Goal: Transaction & Acquisition: Purchase product/service

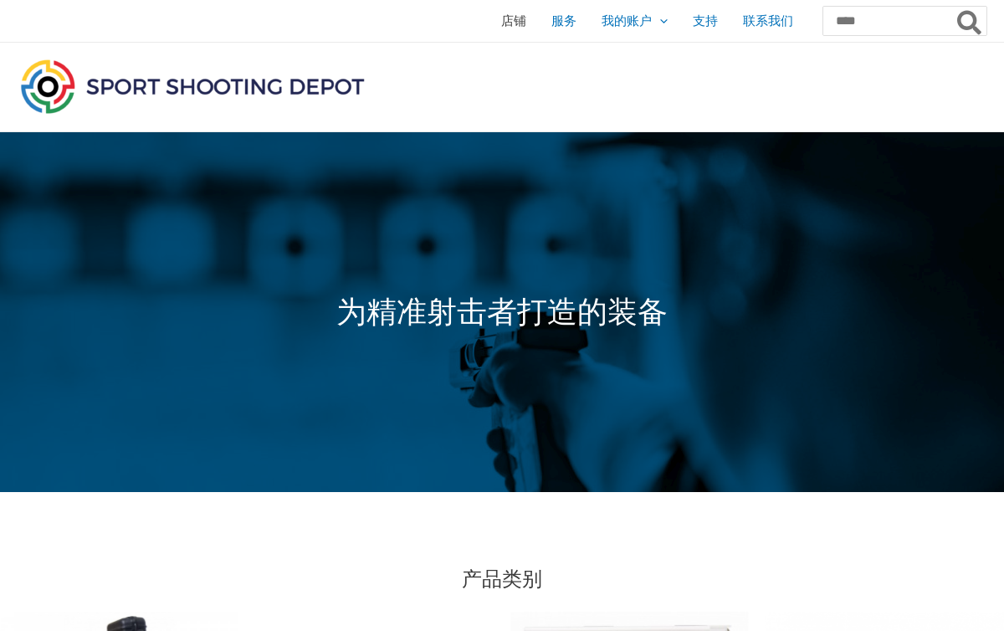
click at [501, 18] on font "店铺" at bounding box center [513, 20] width 25 height 14
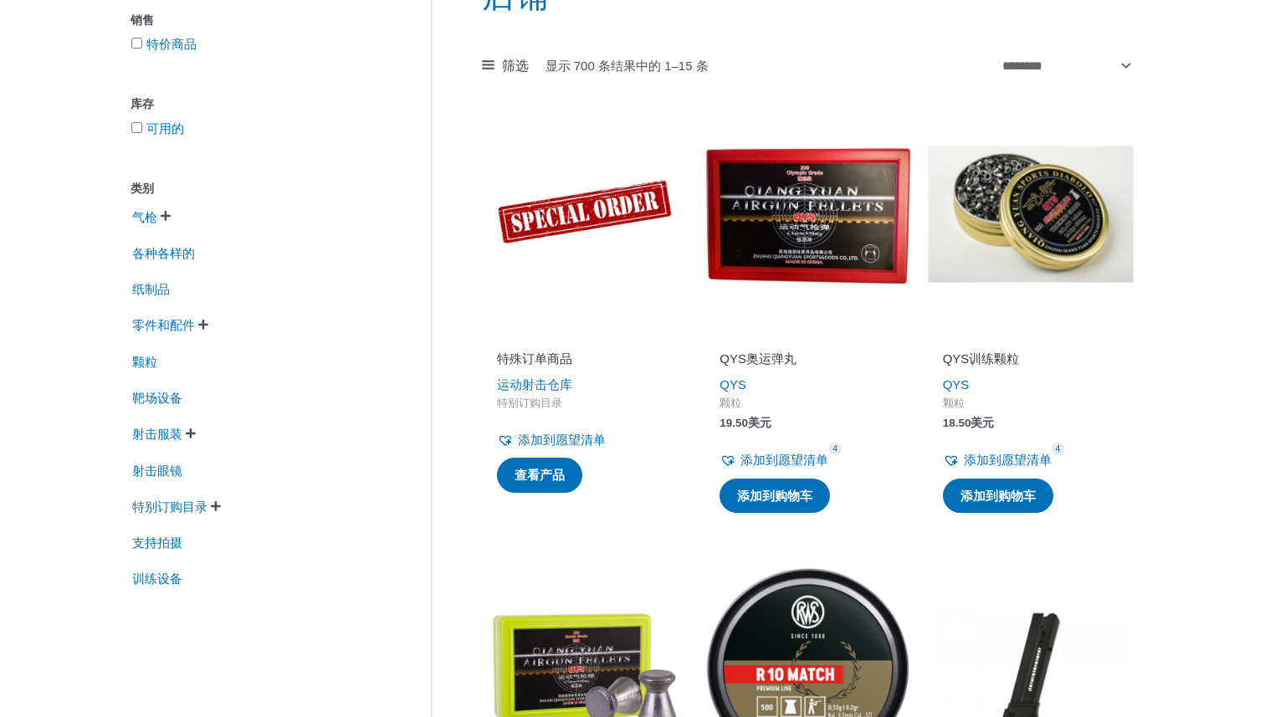
scroll to position [254, 0]
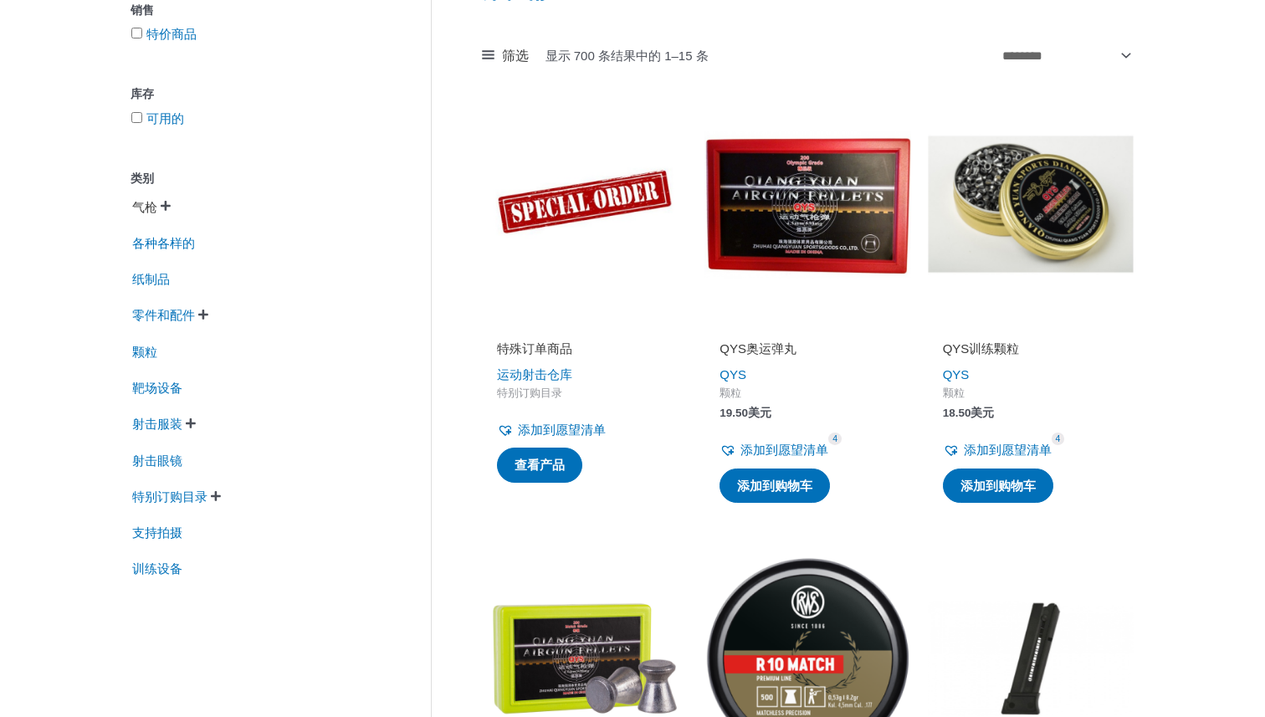
click at [151, 213] on font "气枪" at bounding box center [144, 207] width 25 height 14
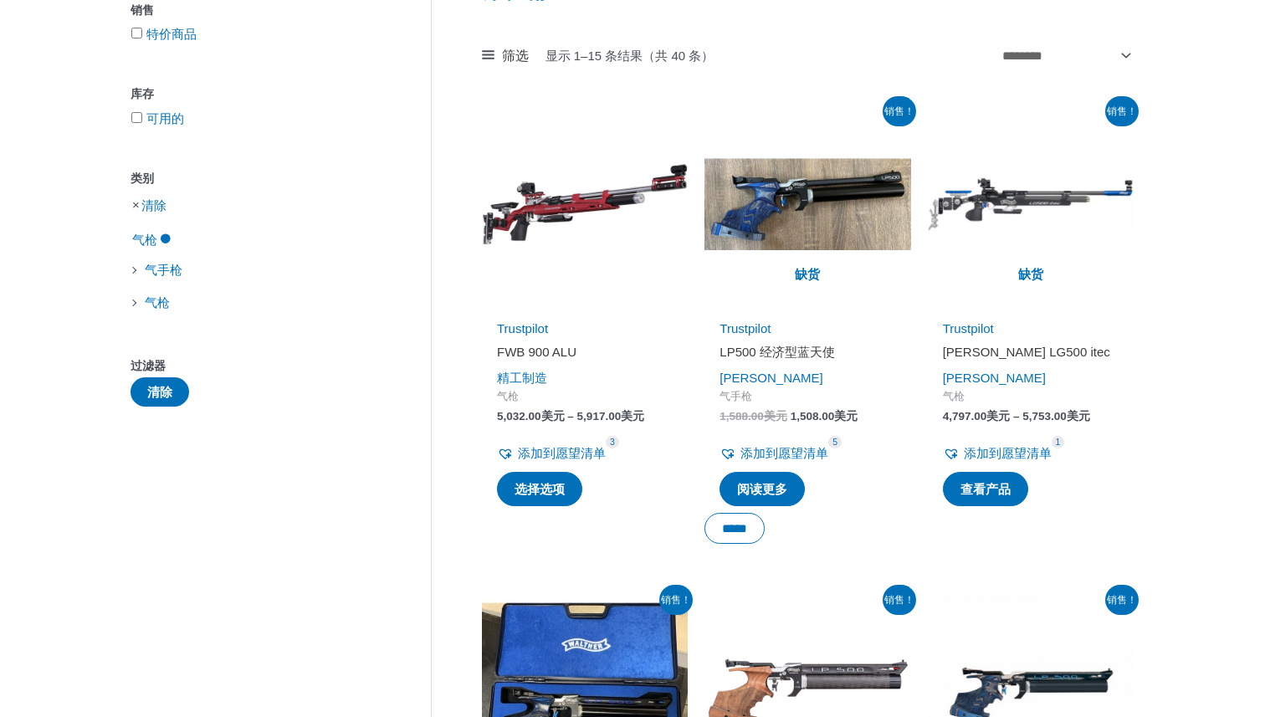
click at [141, 274] on li "气手枪" at bounding box center [256, 269] width 250 height 30
click at [159, 271] on font "气手枪" at bounding box center [164, 270] width 38 height 14
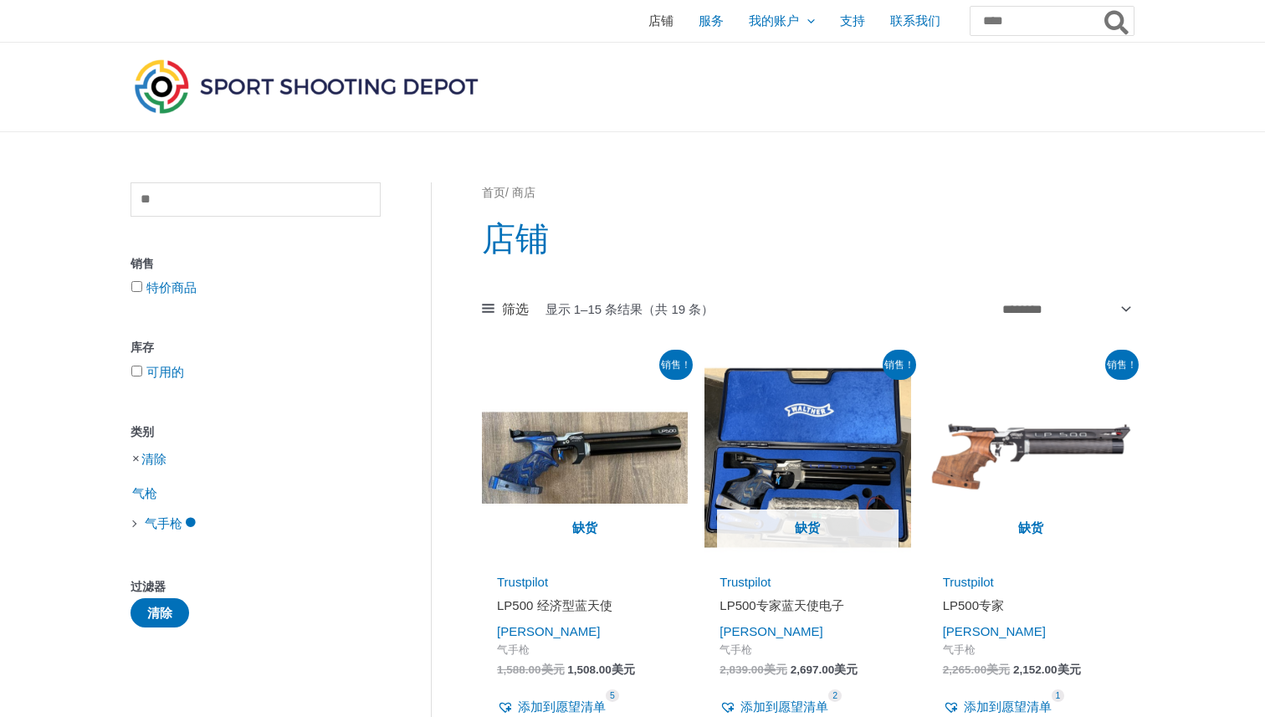
click at [649, 26] on font "店铺" at bounding box center [661, 20] width 25 height 14
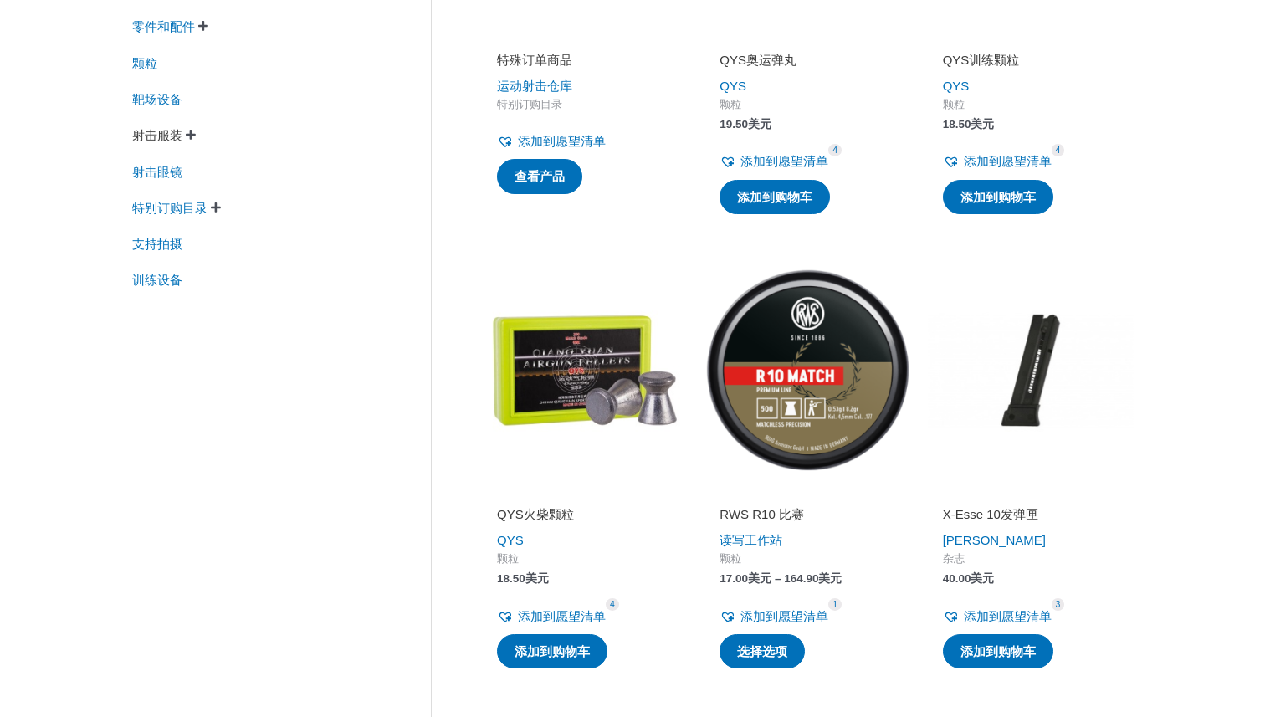
scroll to position [531, 0]
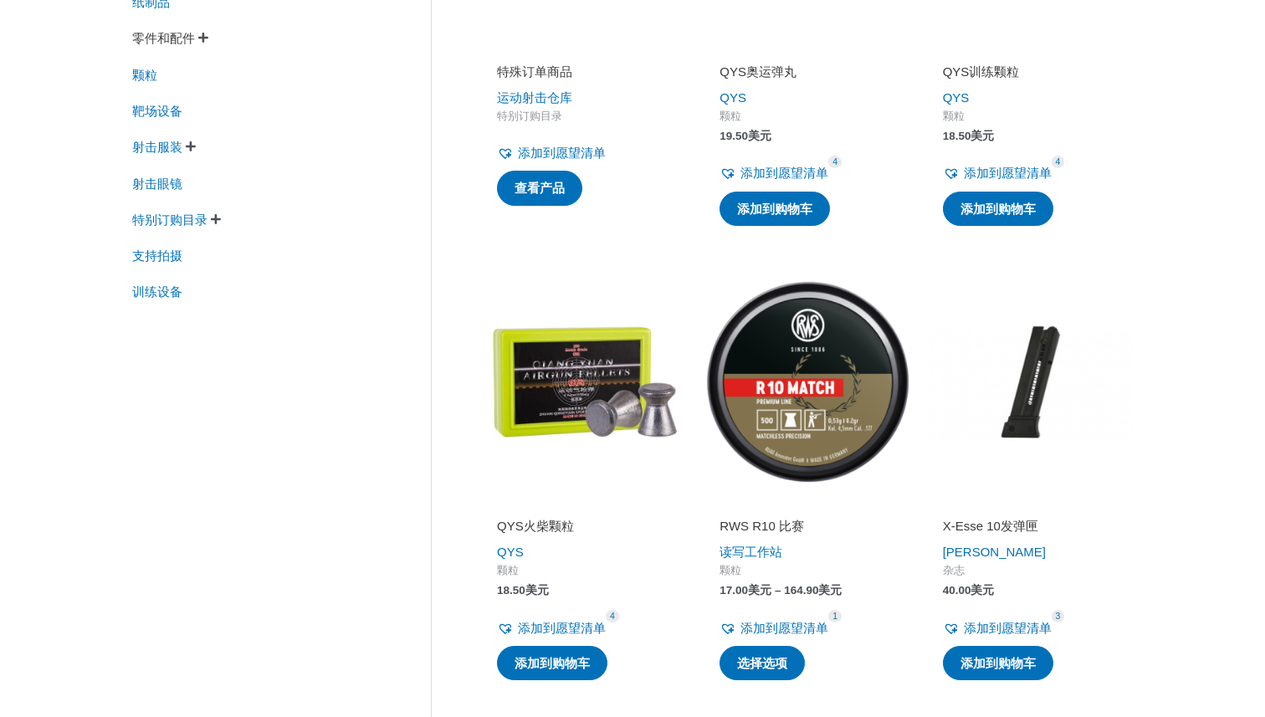
click at [168, 45] on font "零件和配件" at bounding box center [163, 38] width 63 height 14
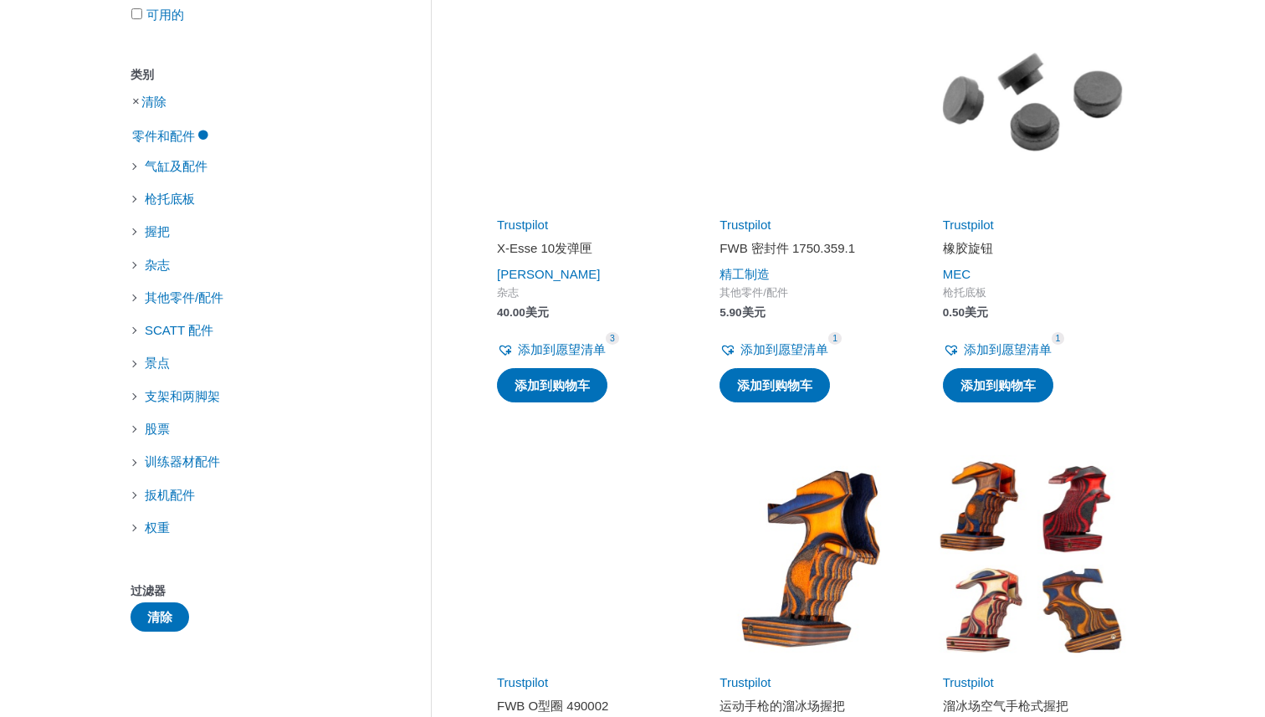
scroll to position [356, 0]
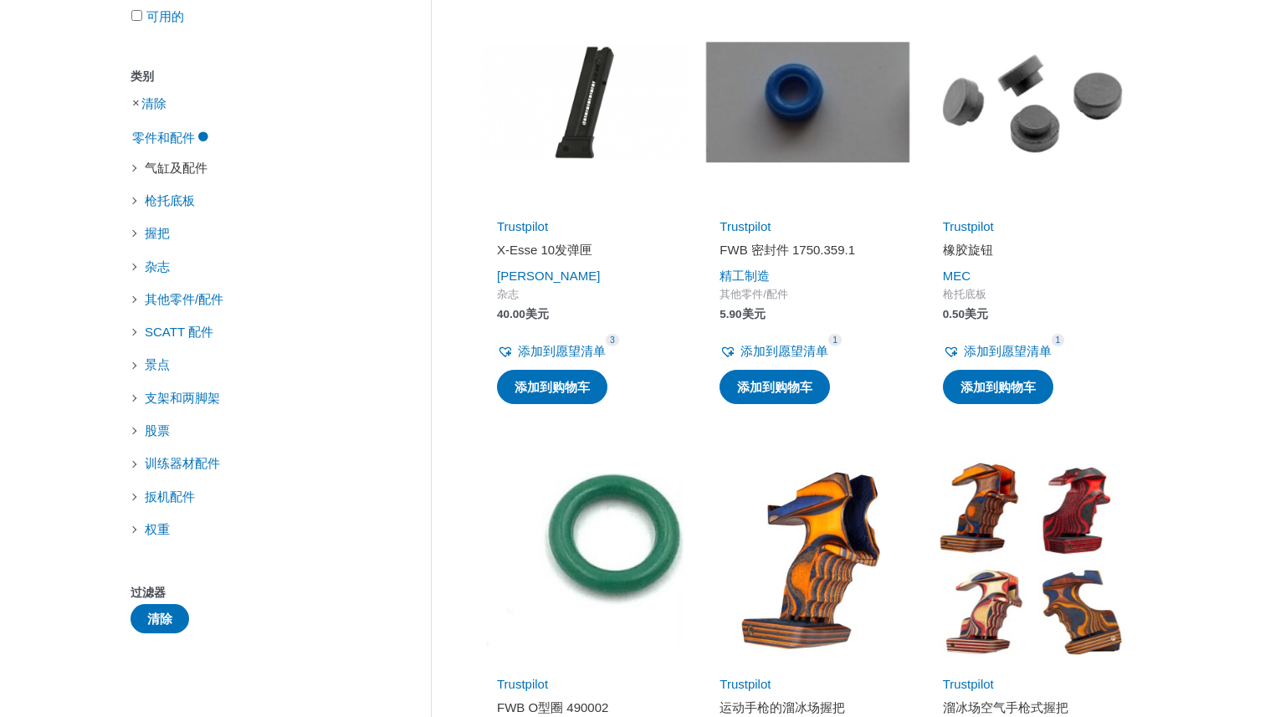
click at [187, 170] on font "气缸及配件" at bounding box center [176, 168] width 63 height 14
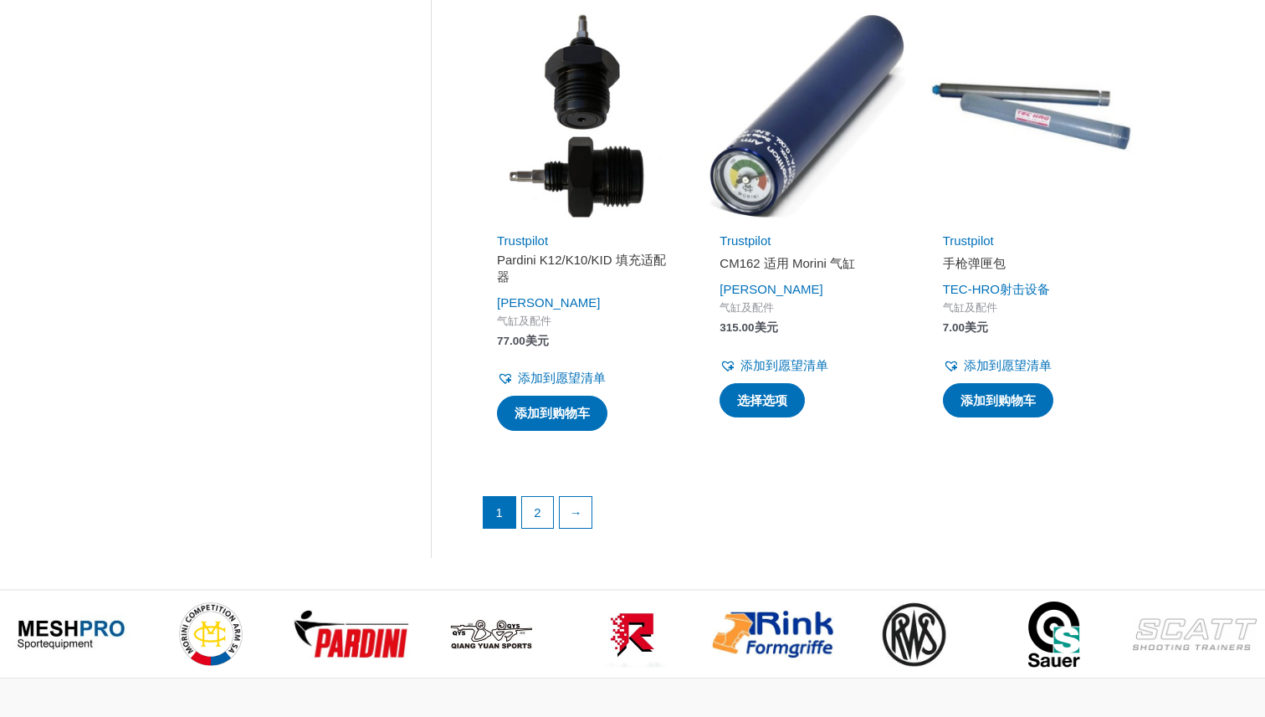
scroll to position [2260, 0]
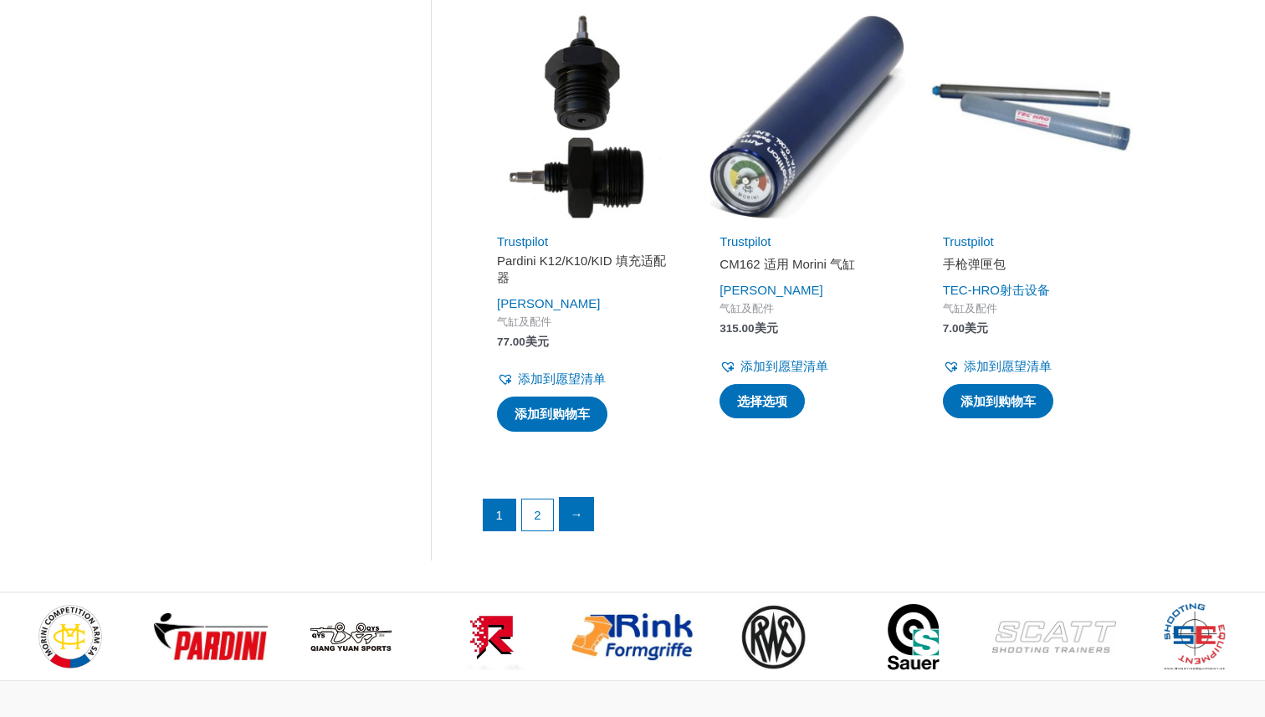
click at [579, 514] on font "→" at bounding box center [577, 514] width 13 height 14
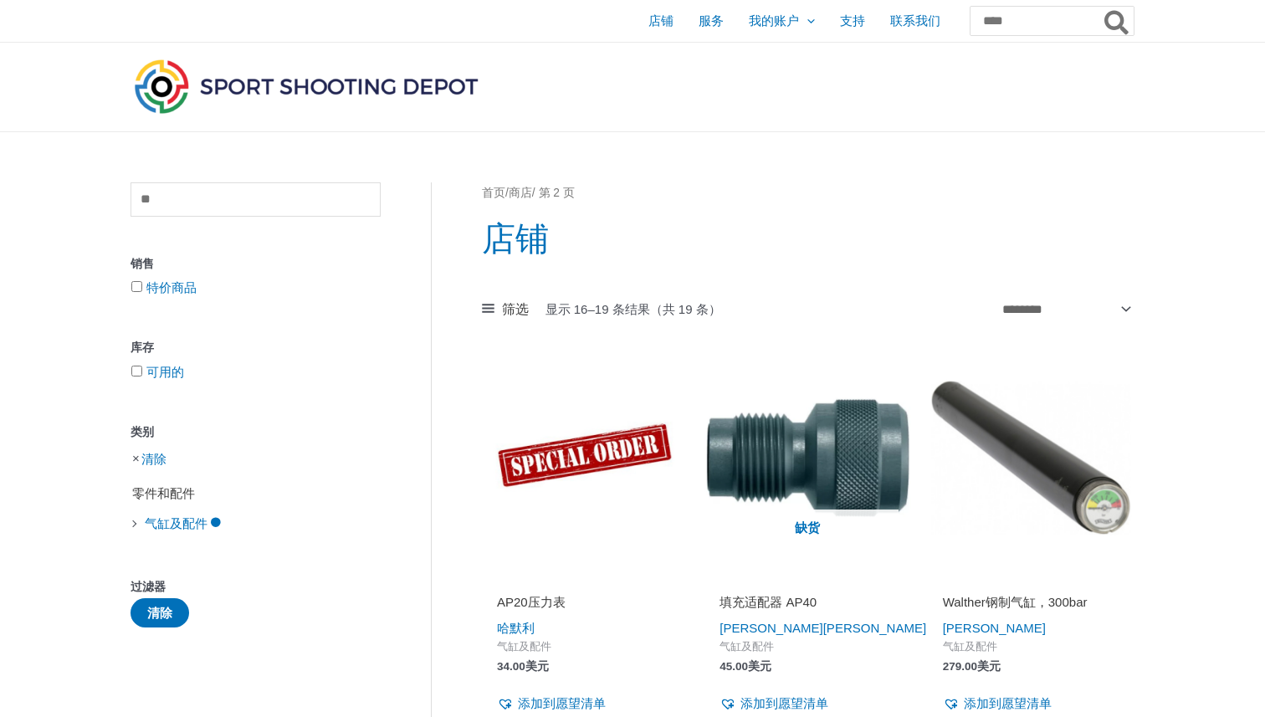
click at [174, 497] on font "零件和配件" at bounding box center [163, 493] width 63 height 14
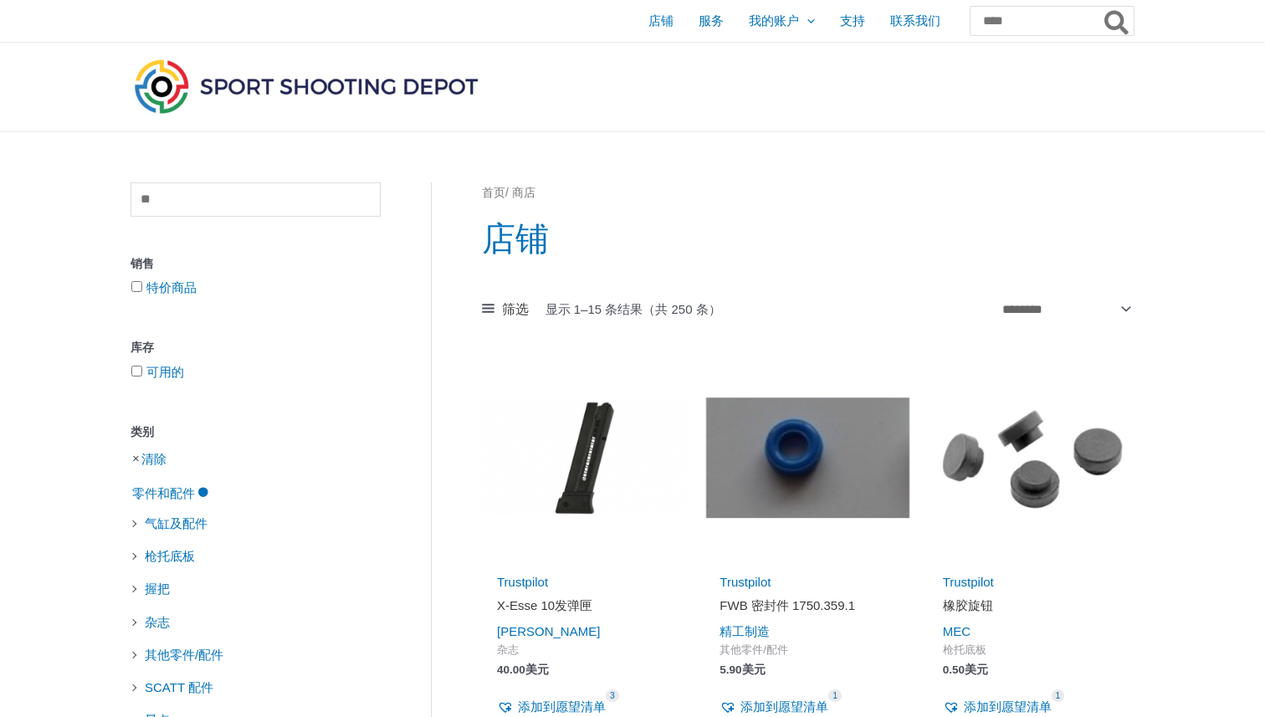
click at [498, 195] on font "首页" at bounding box center [493, 193] width 23 height 13
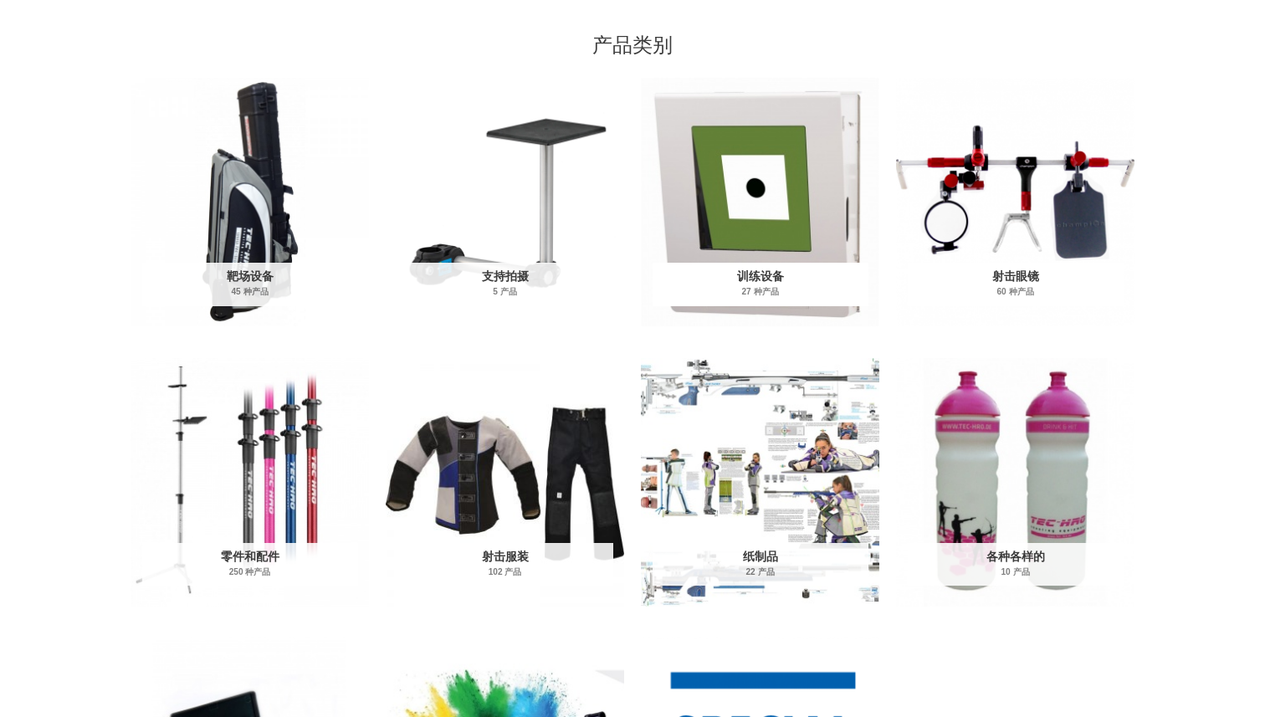
scroll to position [532, 0]
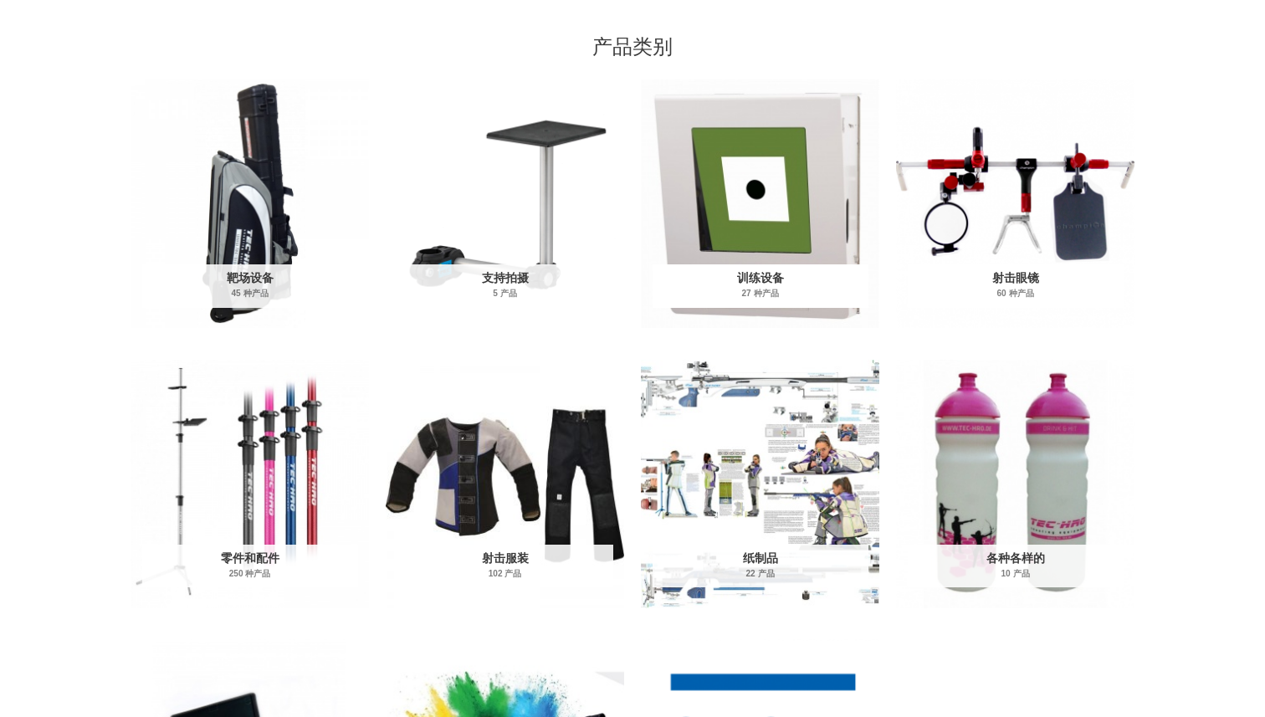
click at [777, 165] on img "访问产品类别训练设备" at bounding box center [760, 203] width 238 height 249
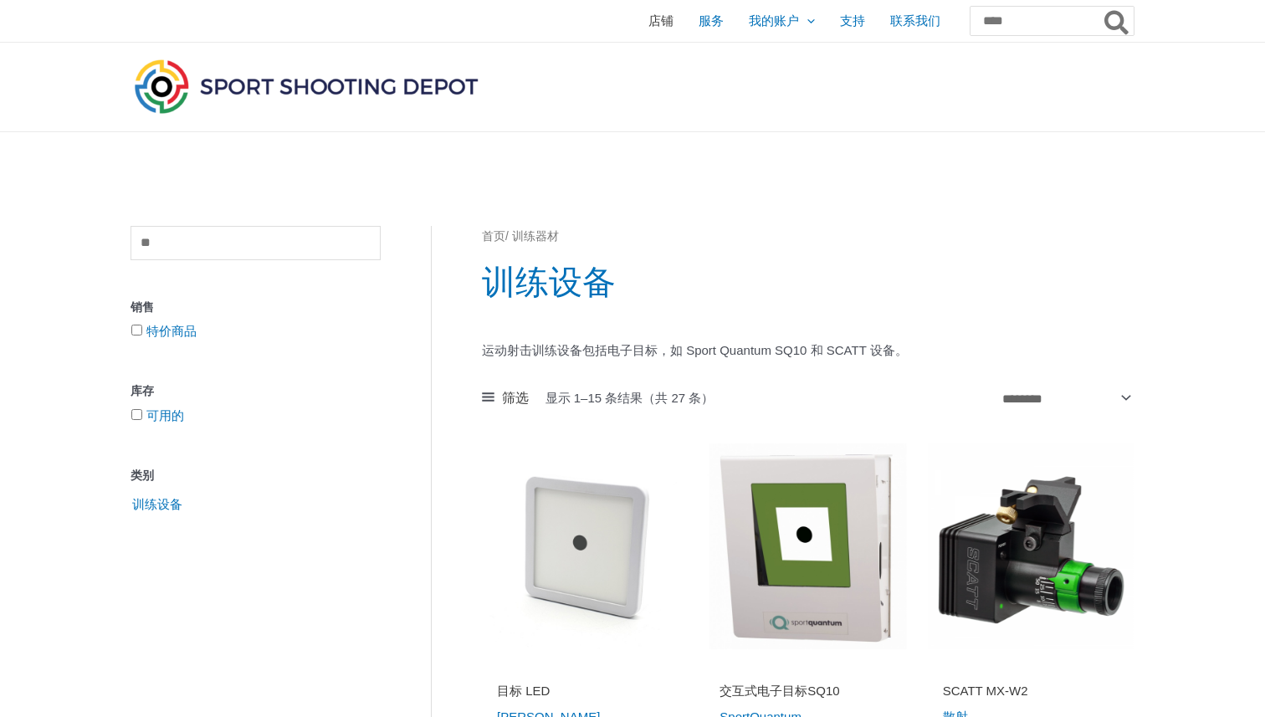
click at [649, 24] on font "店铺" at bounding box center [661, 20] width 25 height 14
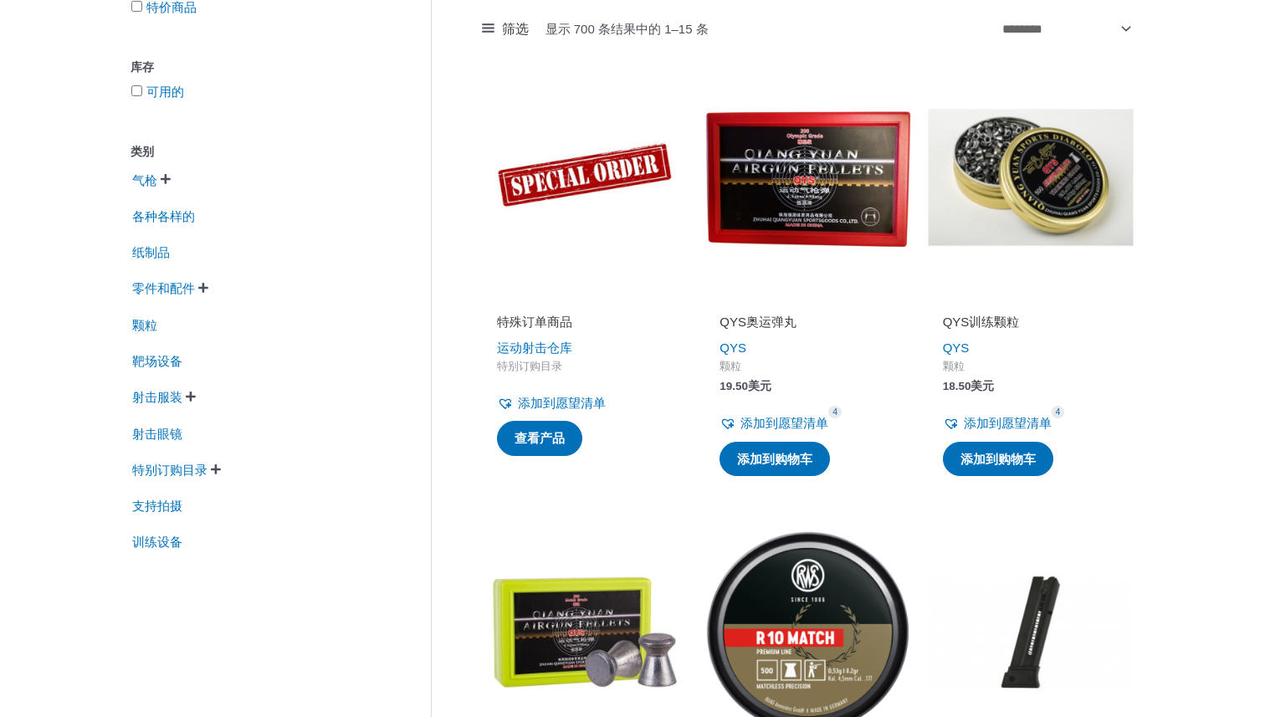
scroll to position [279, 0]
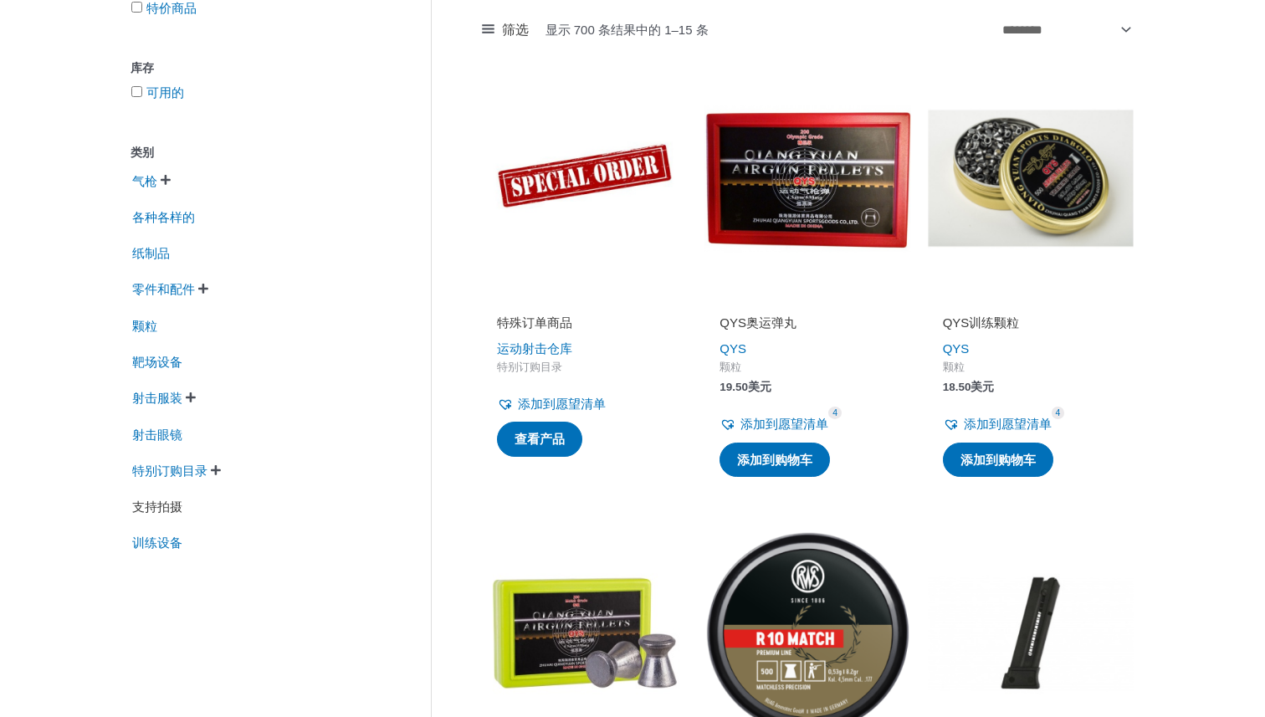
click at [165, 514] on font "支持拍摄" at bounding box center [157, 507] width 50 height 14
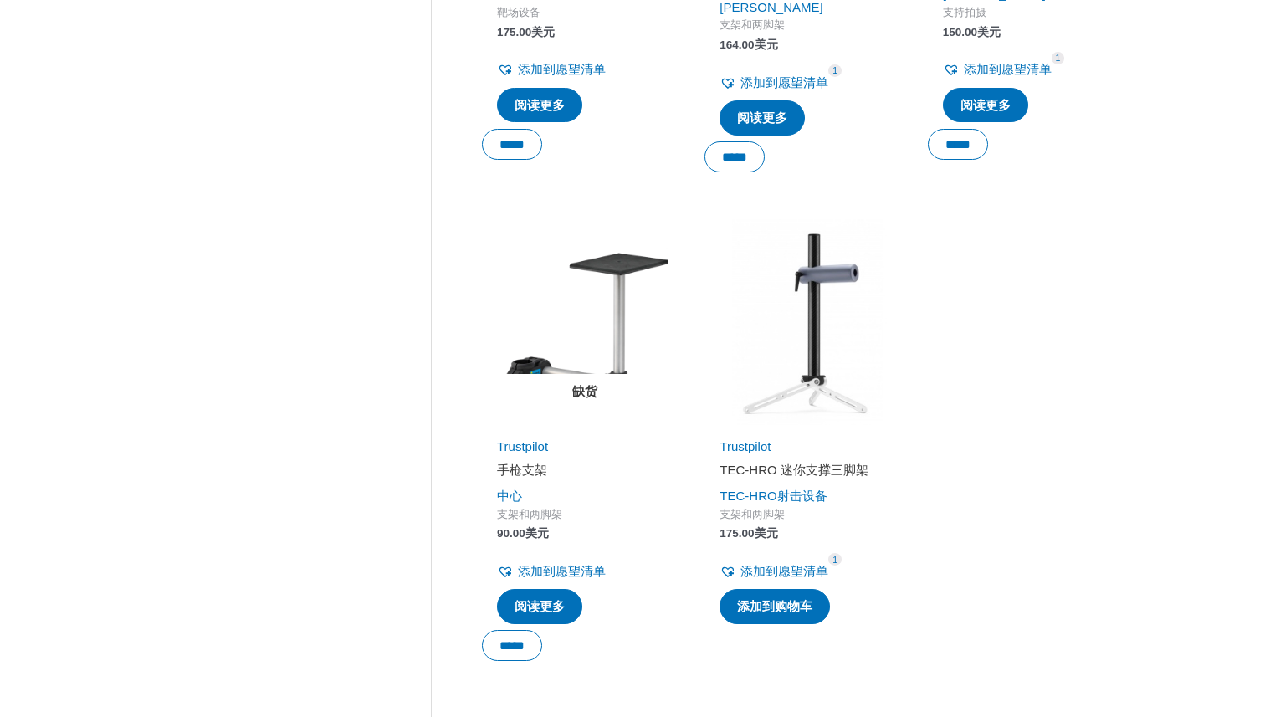
scroll to position [636, 0]
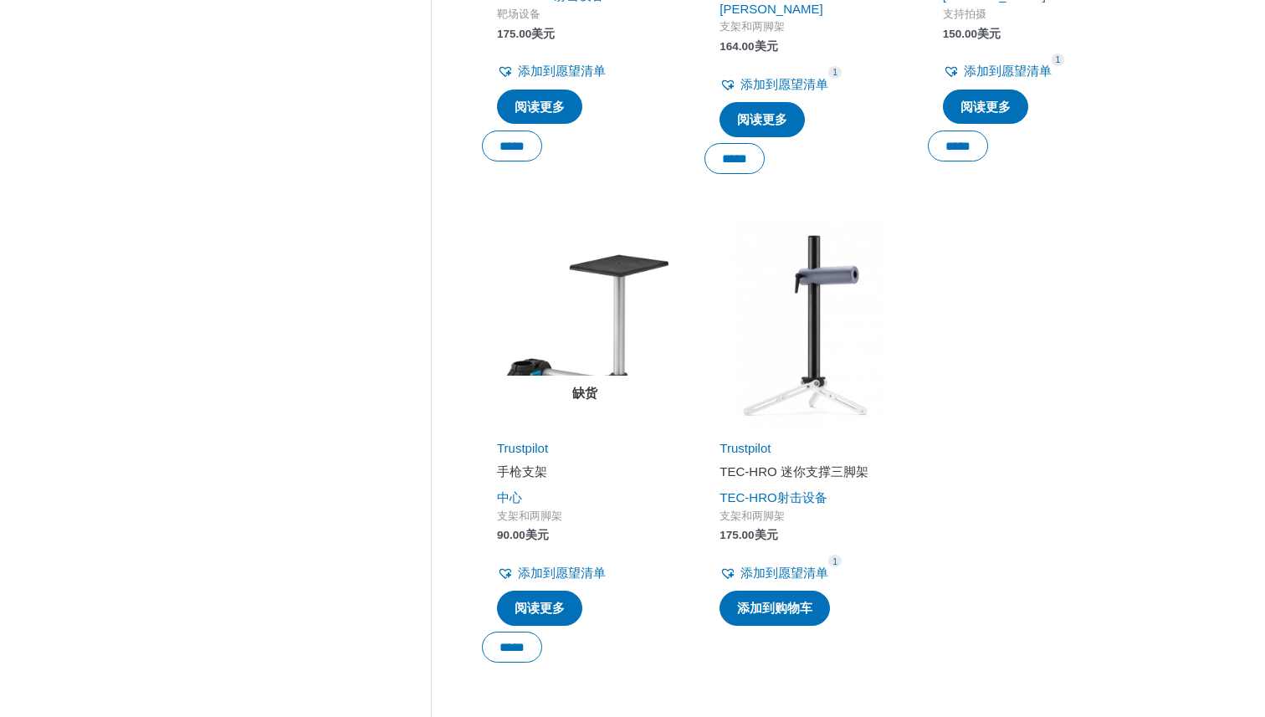
click at [613, 320] on img at bounding box center [585, 324] width 206 height 206
click at [556, 373] on img at bounding box center [585, 324] width 206 height 206
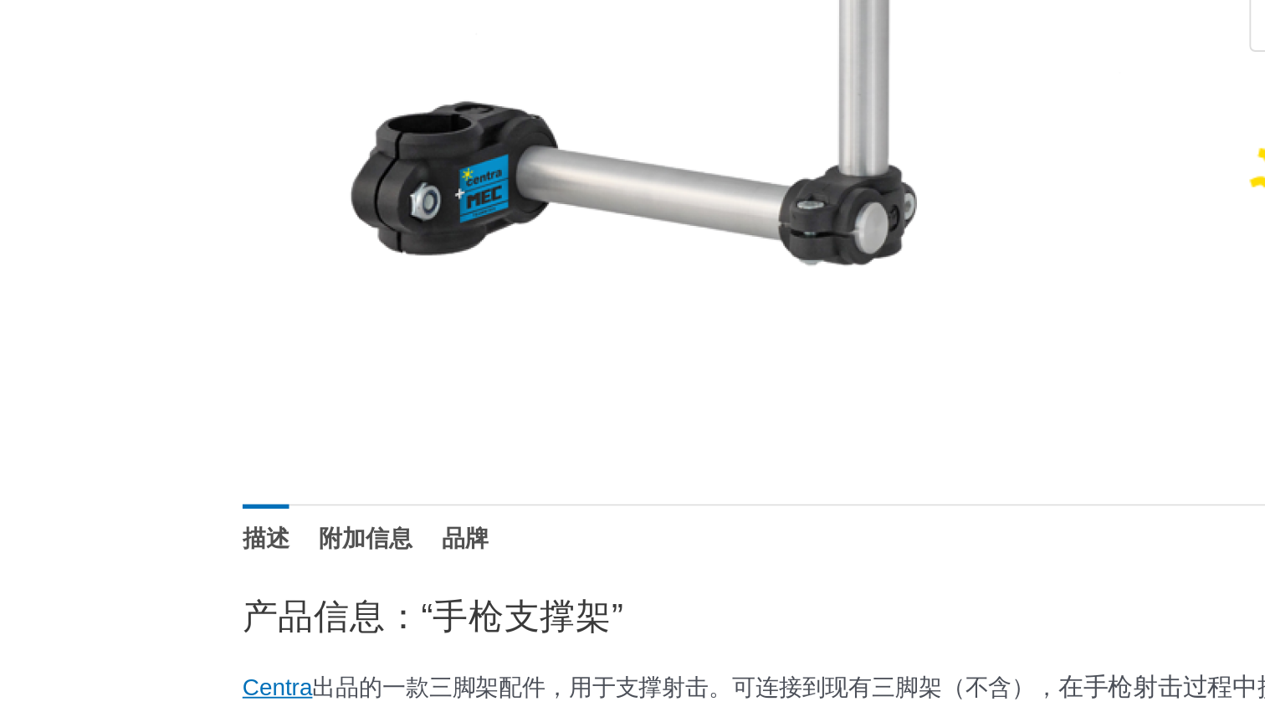
scroll to position [190, 0]
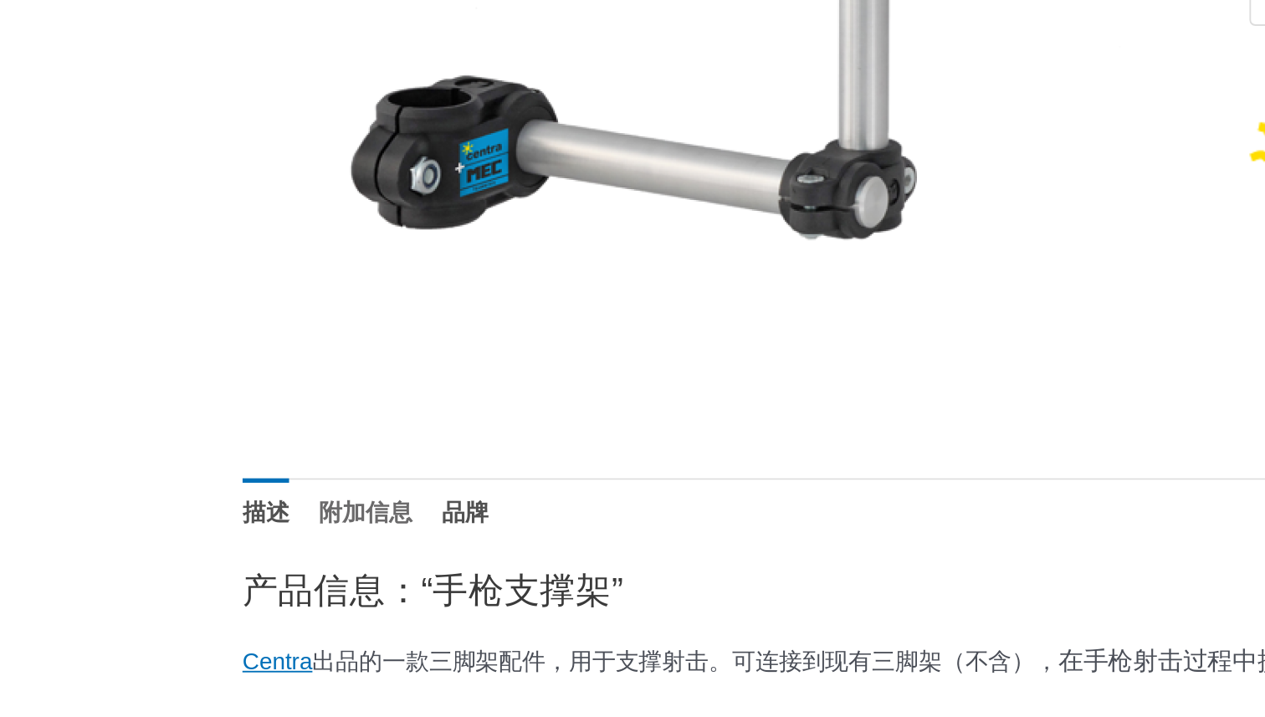
click at [208, 605] on font "附加信息" at bounding box center [197, 606] width 50 height 14
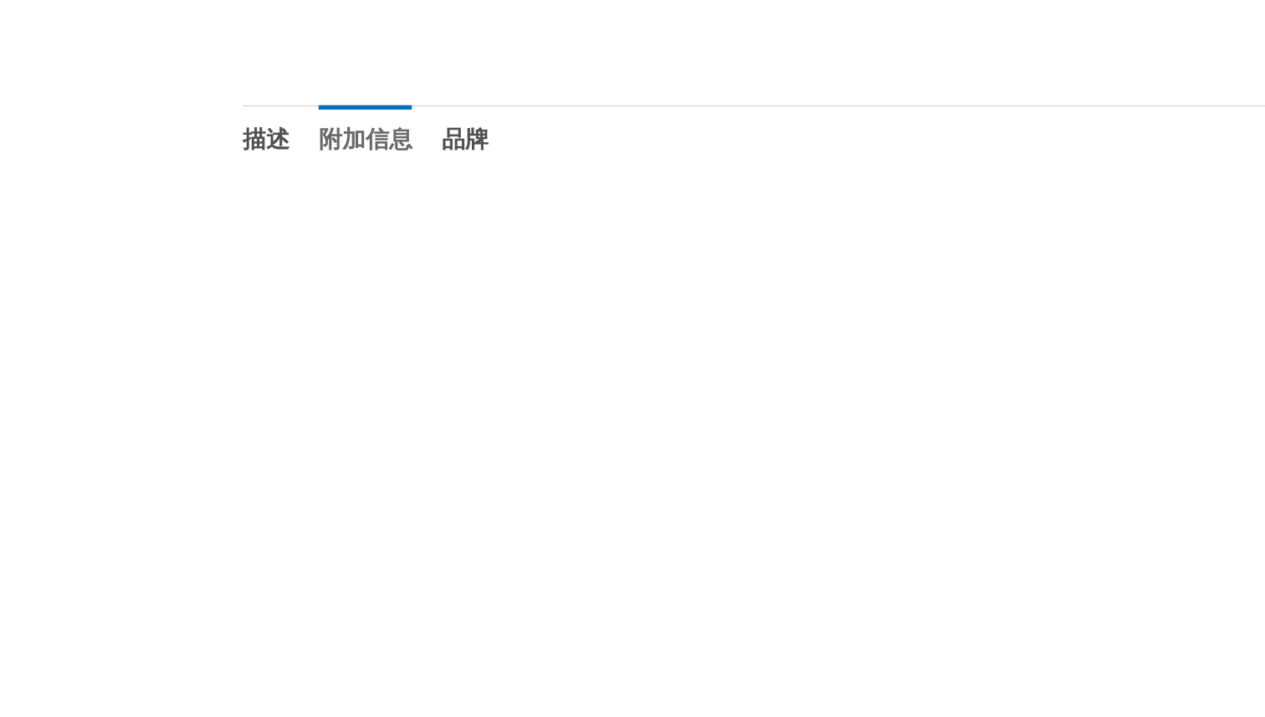
scroll to position [390, 0]
click at [251, 408] on font "品牌" at bounding box center [250, 406] width 25 height 14
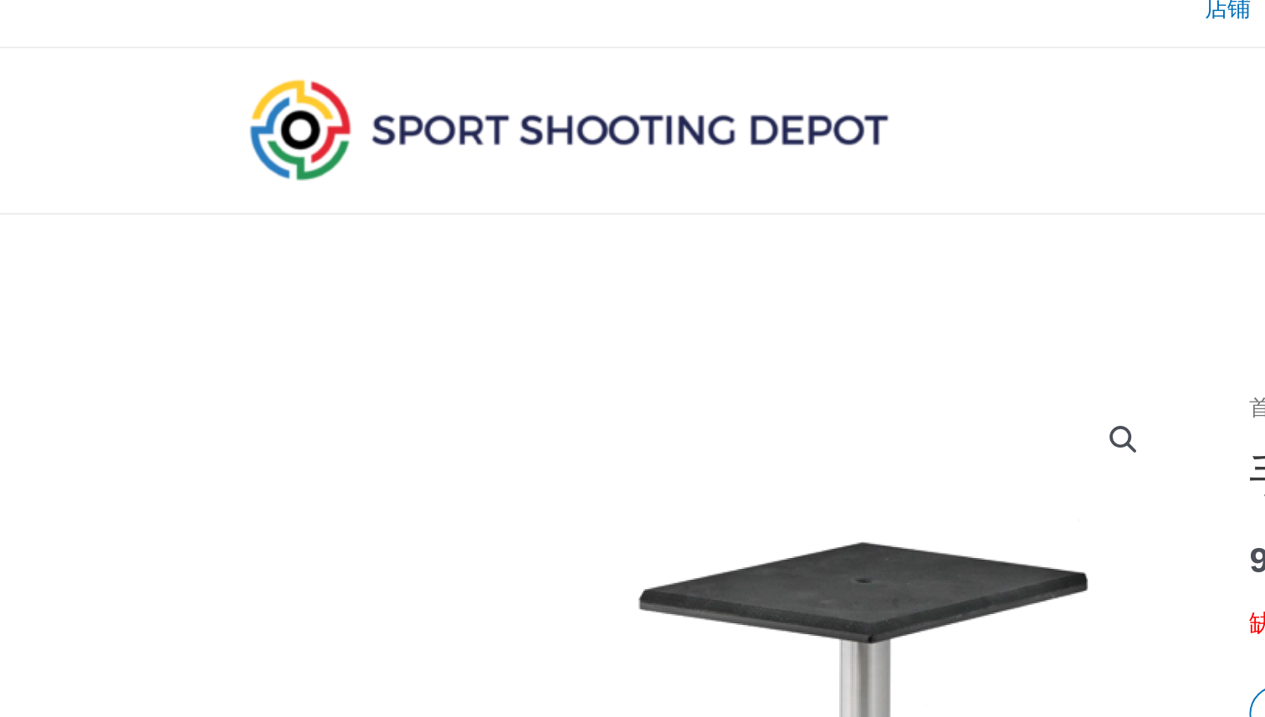
scroll to position [0, 0]
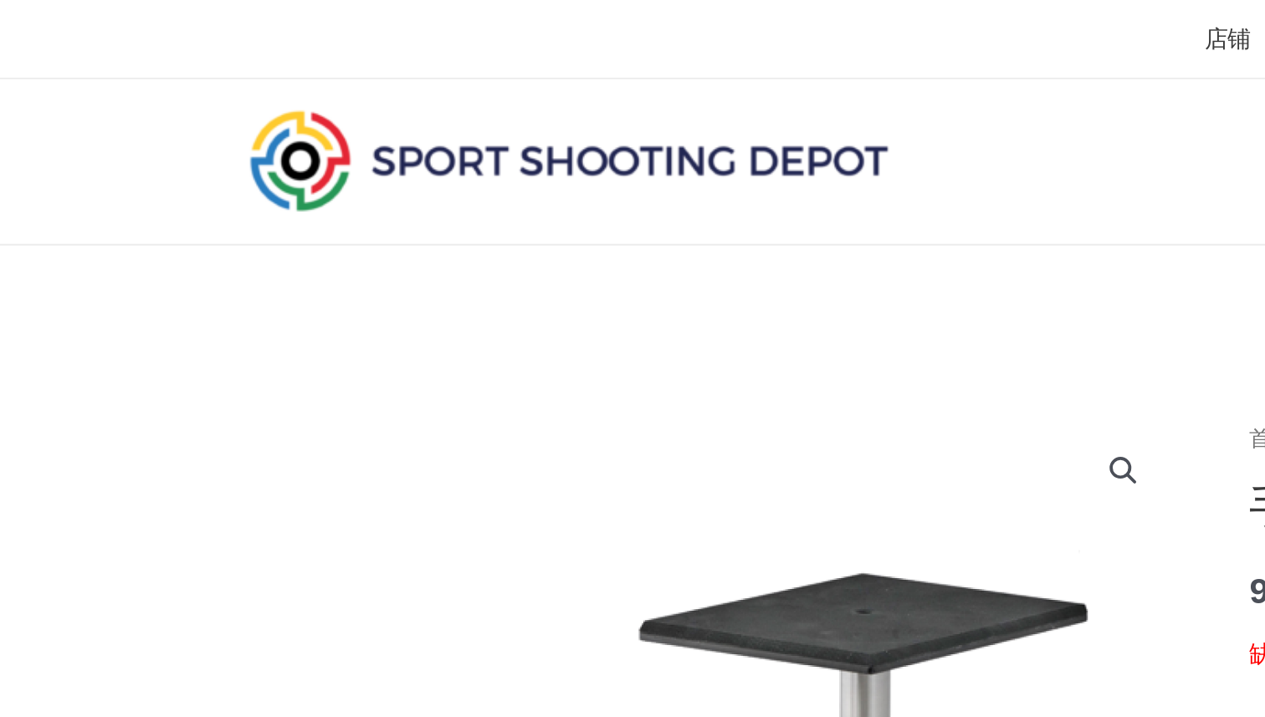
click at [649, 26] on font "店铺" at bounding box center [661, 20] width 25 height 14
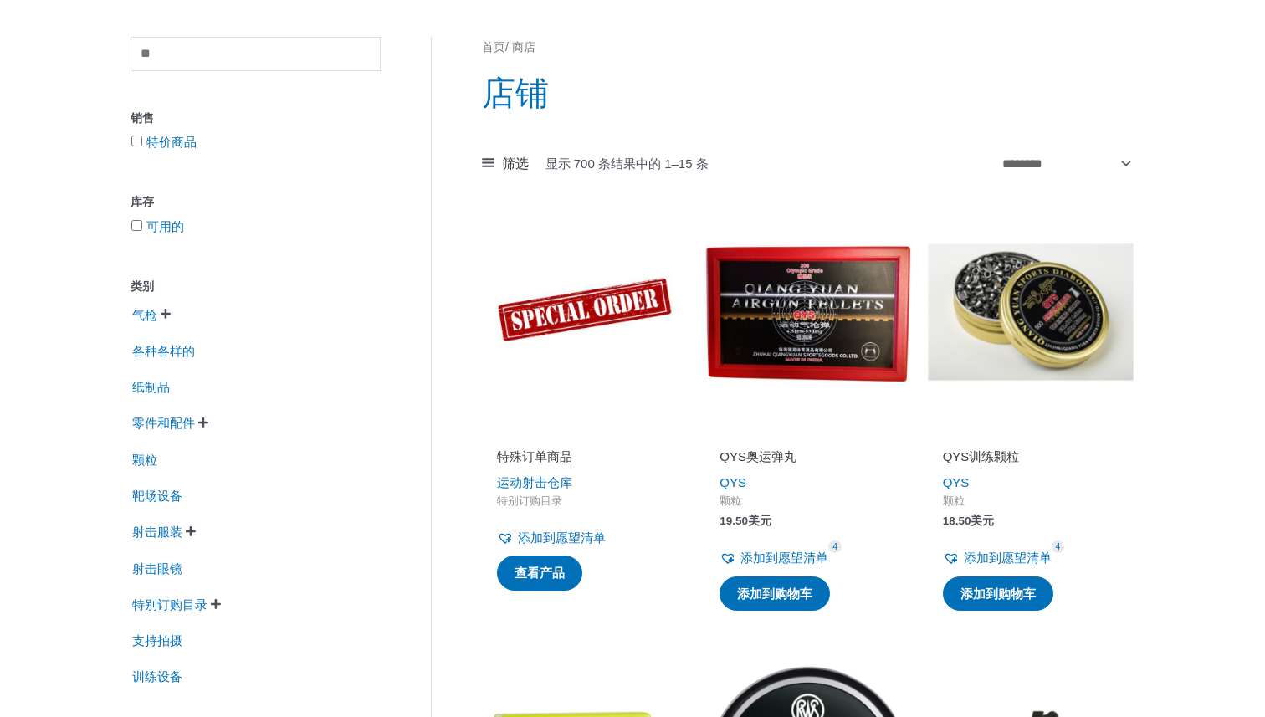
scroll to position [149, 0]
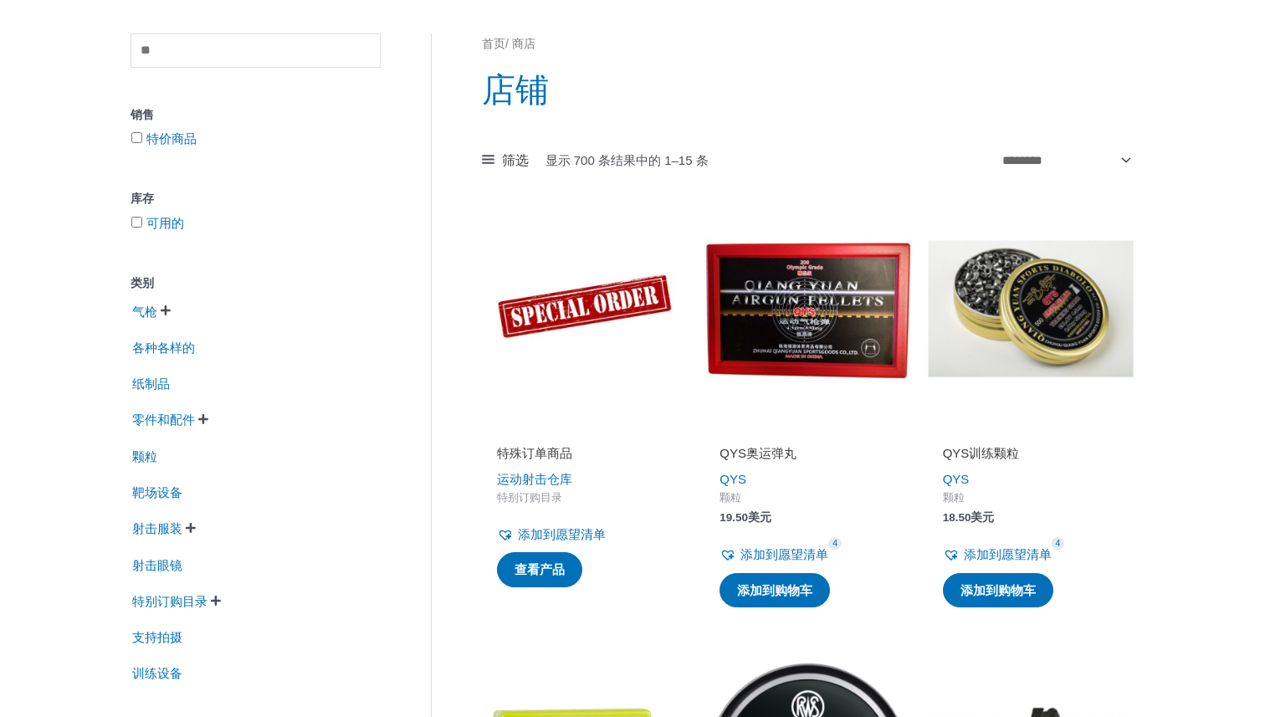
click at [1041, 358] on img at bounding box center [1031, 309] width 206 height 206
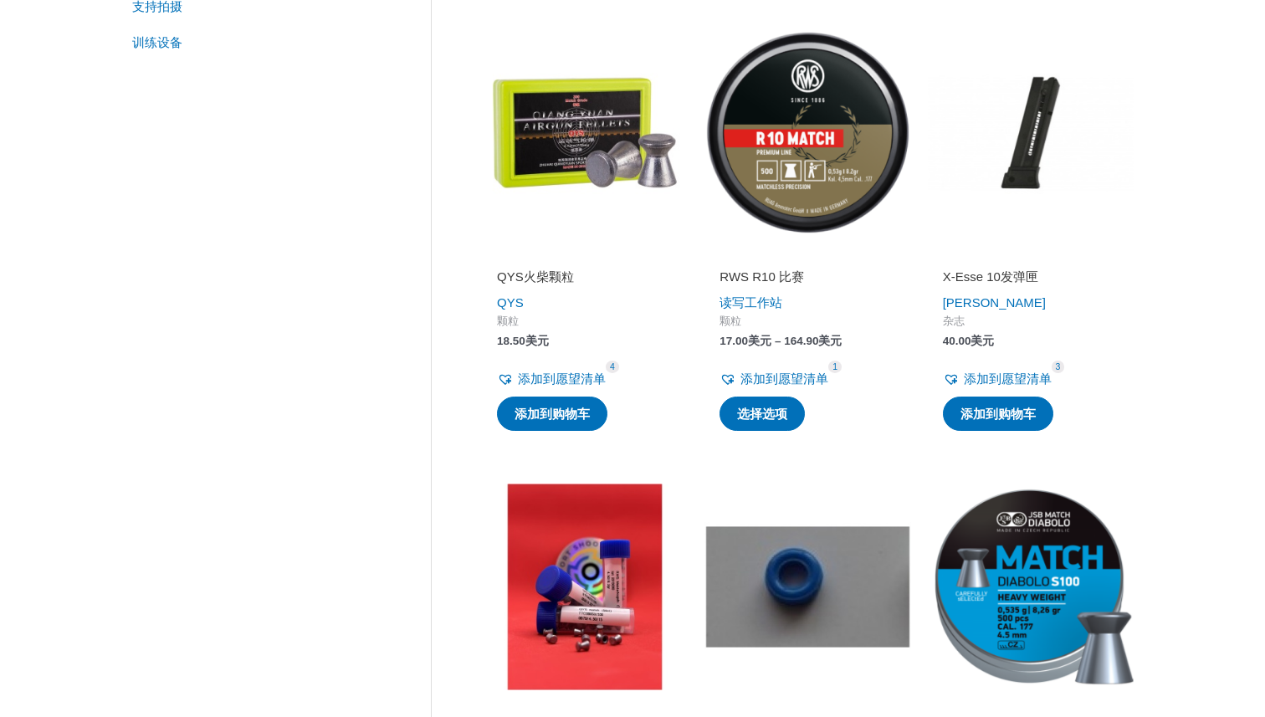
scroll to position [772, 0]
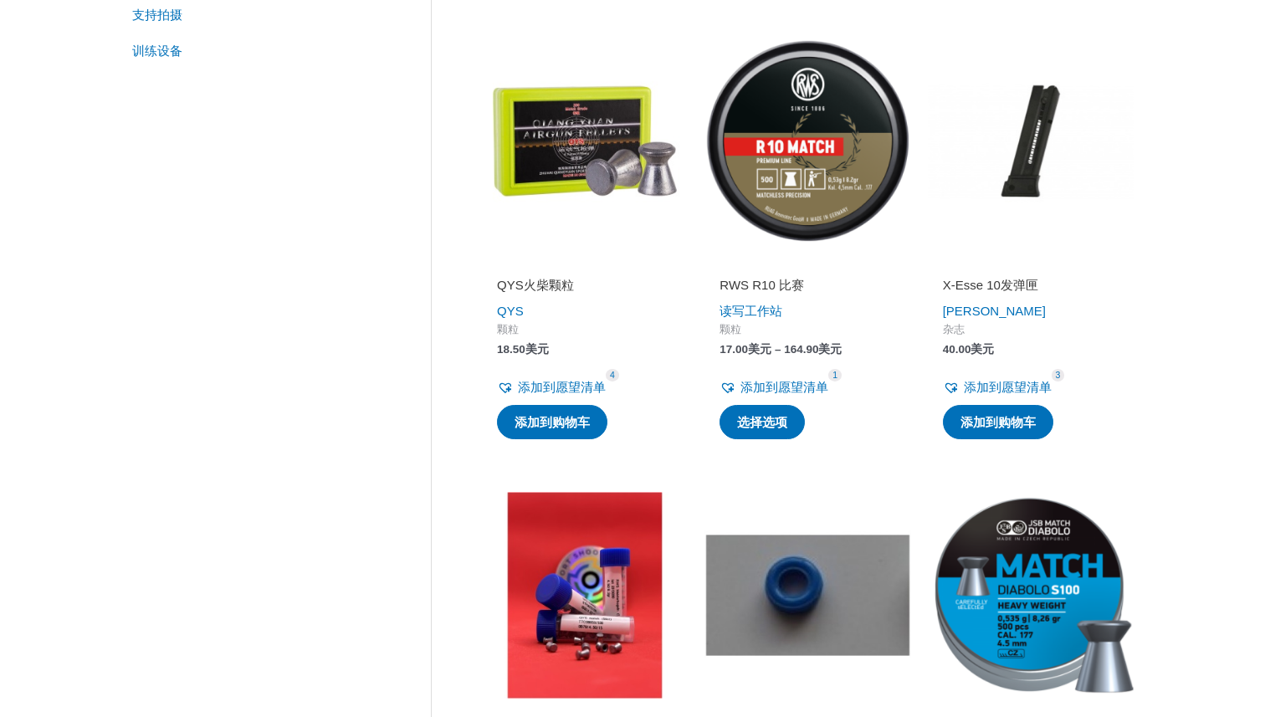
click at [849, 161] on img at bounding box center [808, 141] width 206 height 206
click at [798, 218] on img at bounding box center [808, 141] width 206 height 206
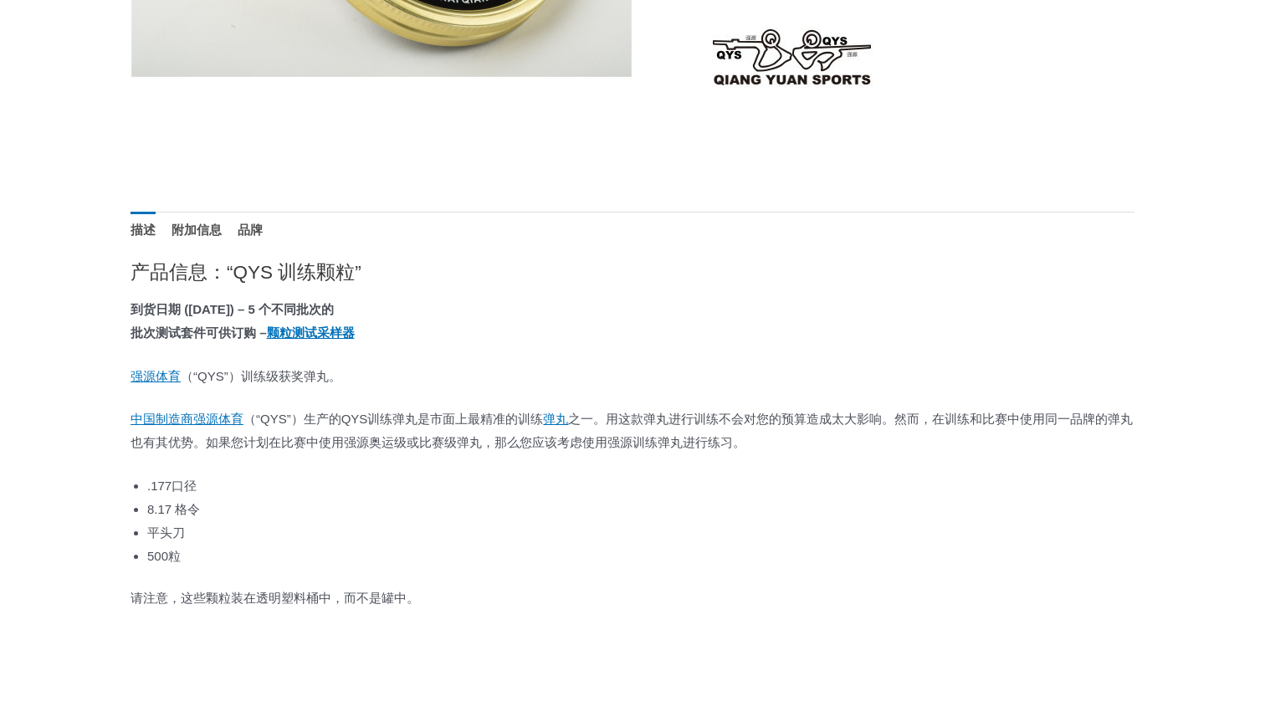
scroll to position [569, 0]
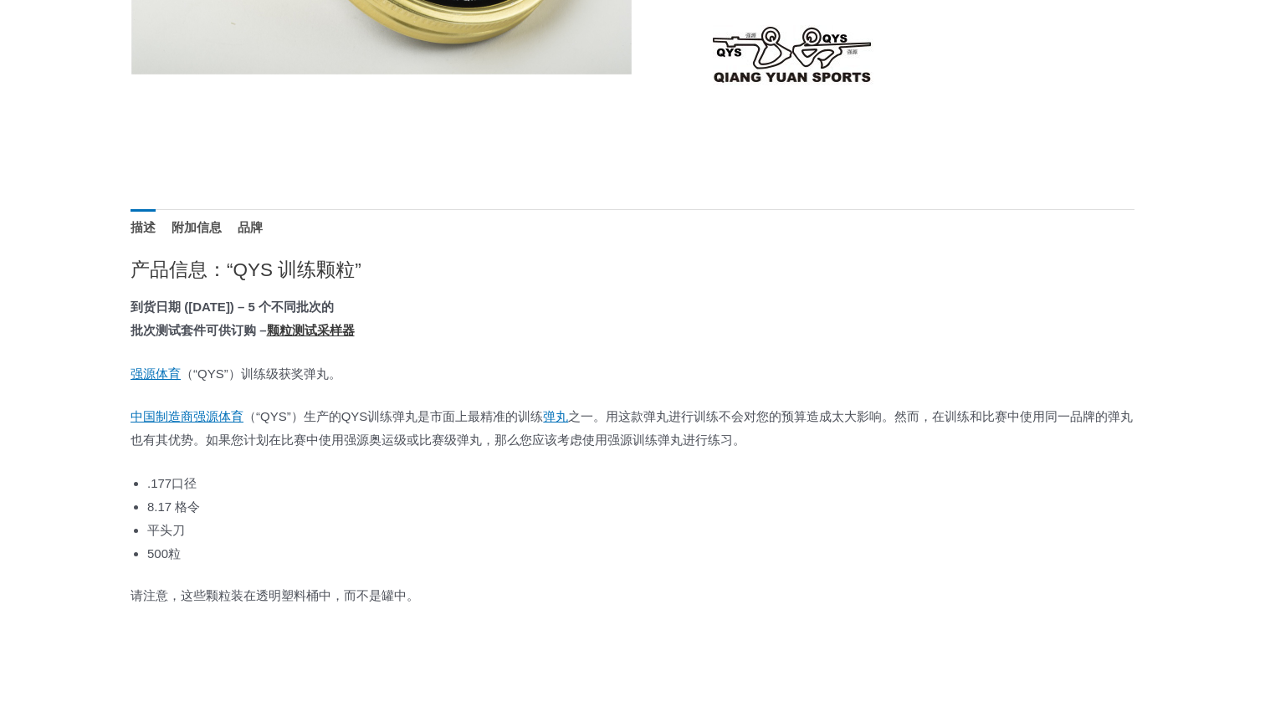
click at [300, 331] on font "颗粒测试采样器" at bounding box center [311, 330] width 88 height 14
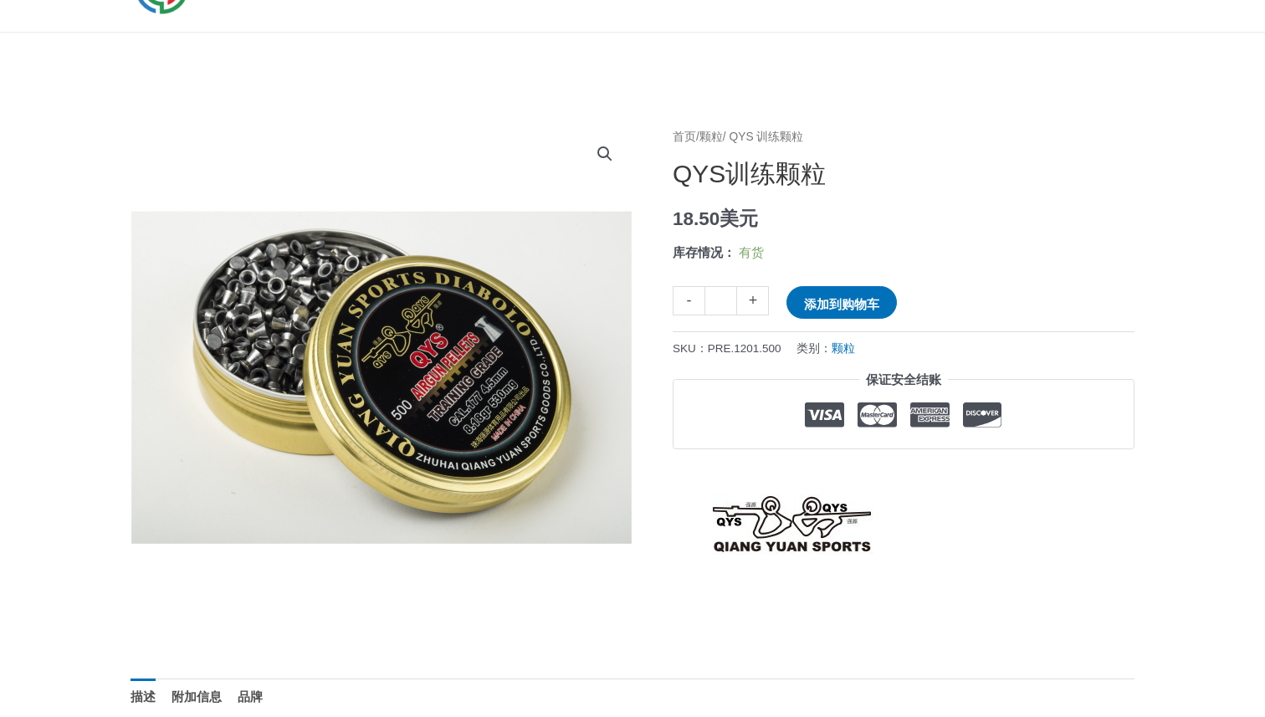
scroll to position [0, 0]
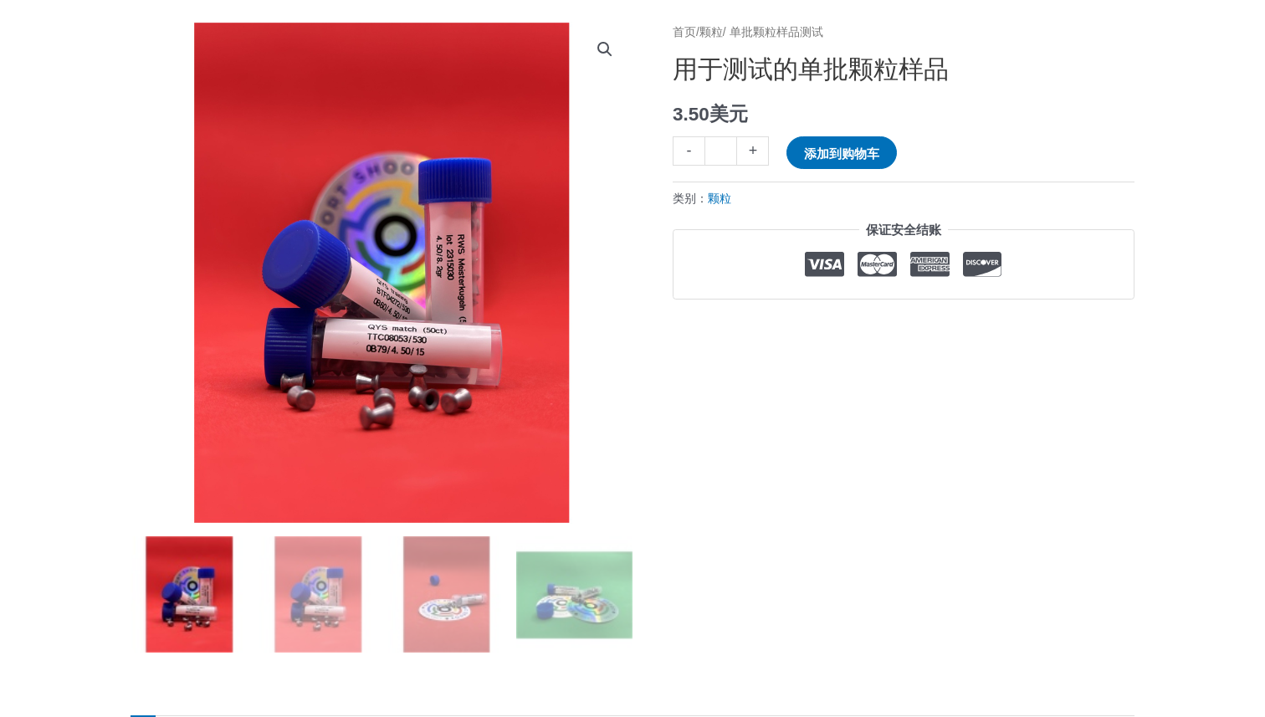
scroll to position [213, 0]
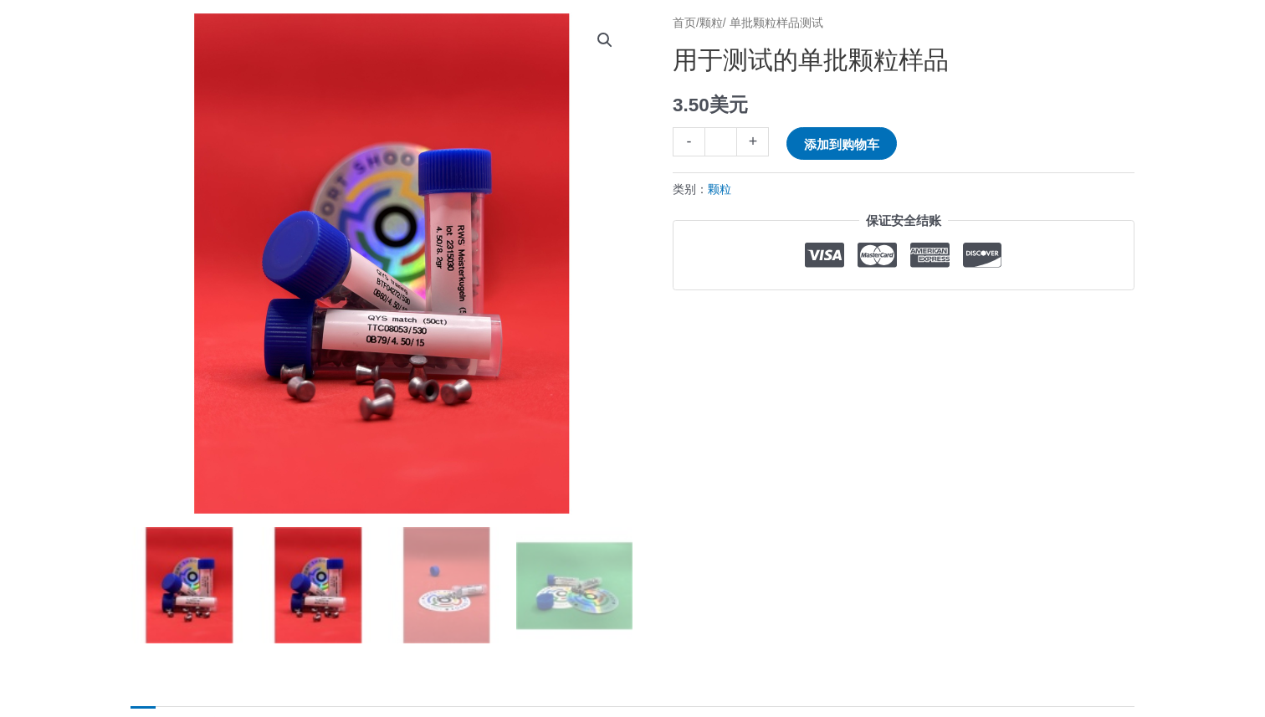
click at [343, 592] on img at bounding box center [317, 585] width 116 height 116
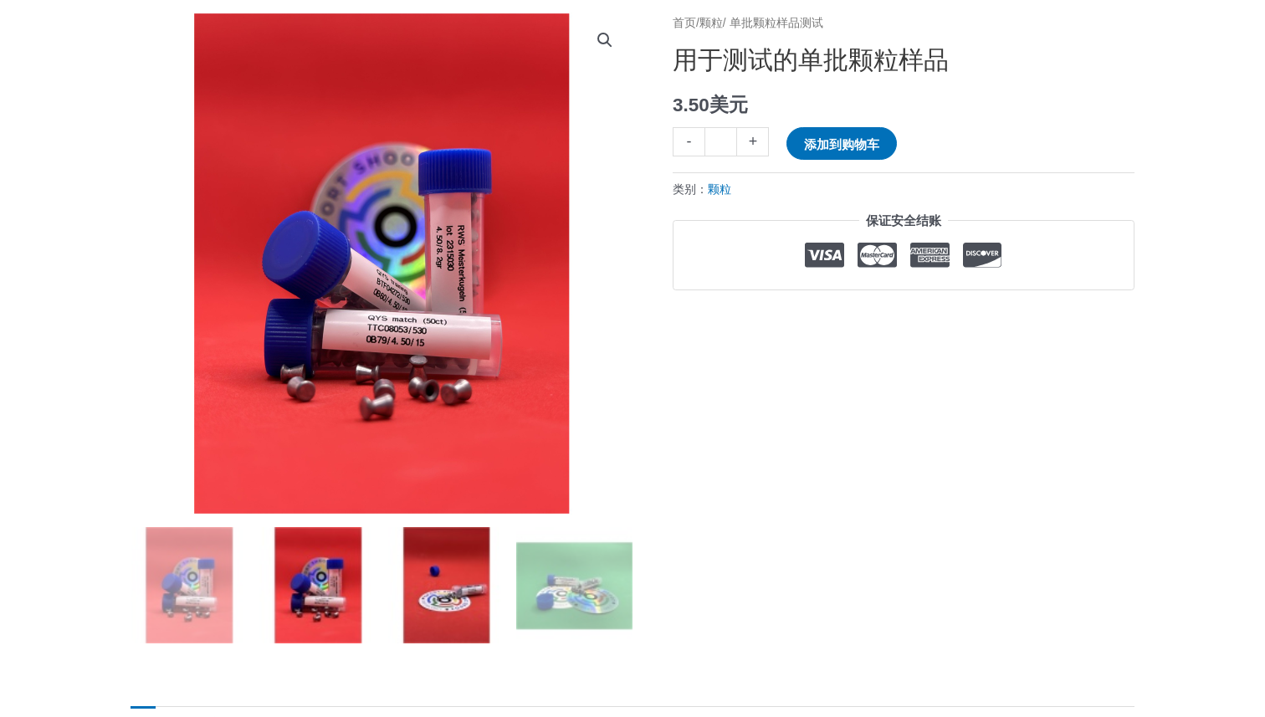
click at [434, 587] on img at bounding box center [446, 585] width 116 height 116
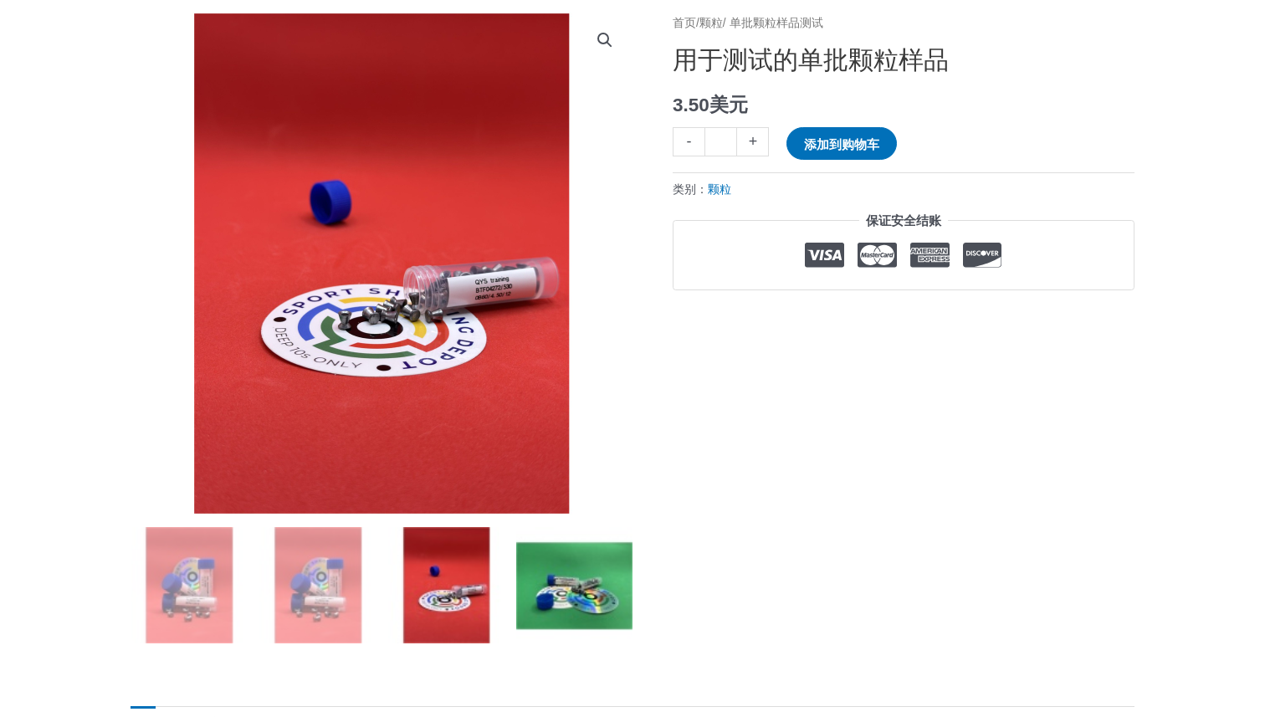
click at [531, 592] on img at bounding box center [574, 585] width 116 height 116
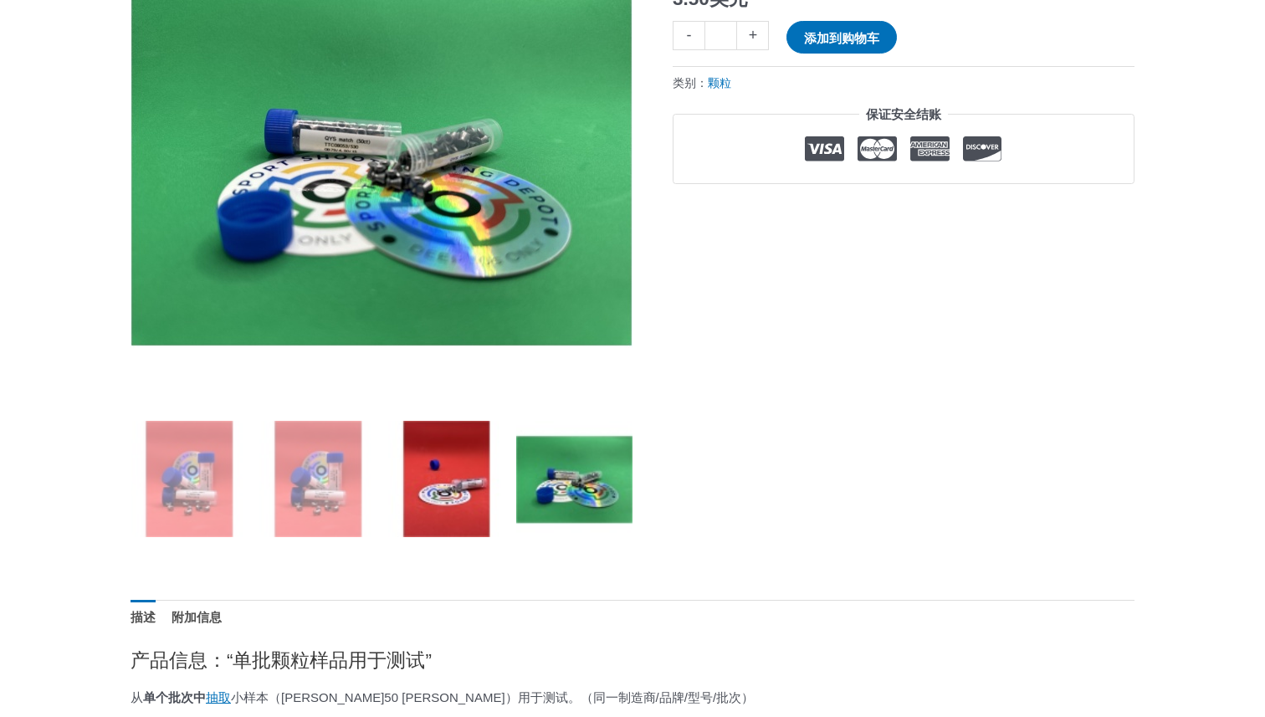
scroll to position [324, 0]
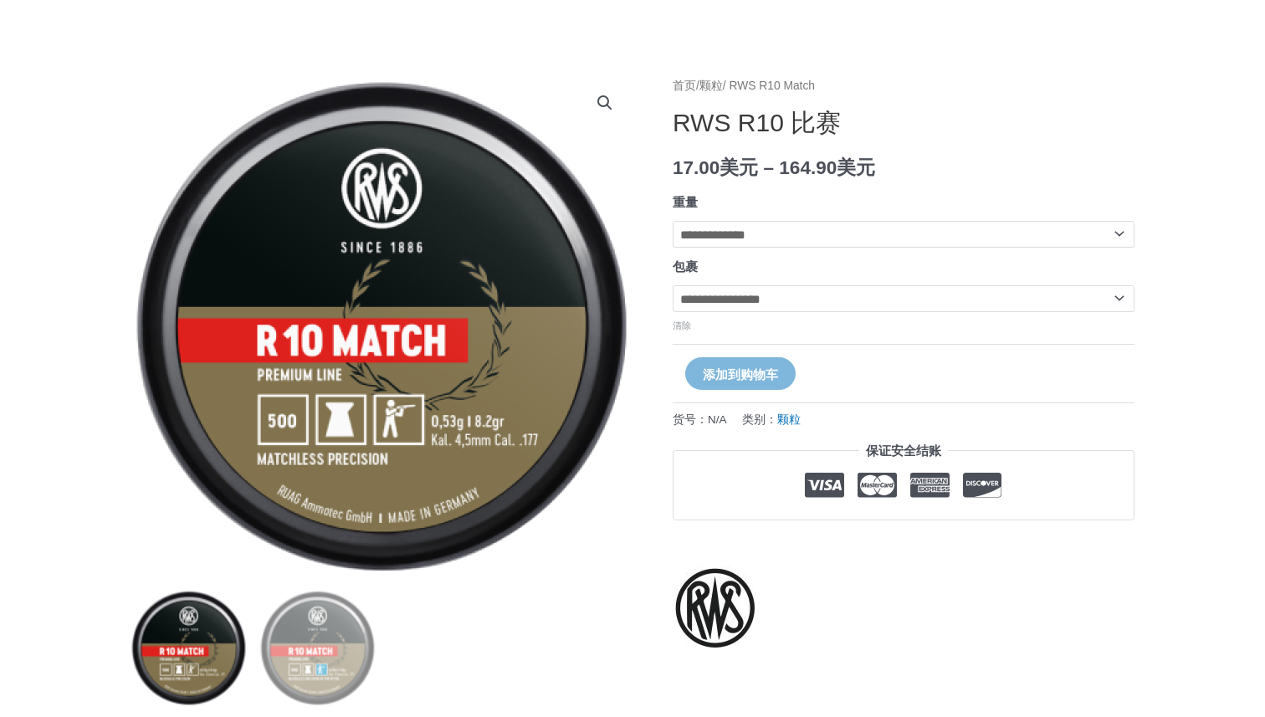
scroll to position [169, 0]
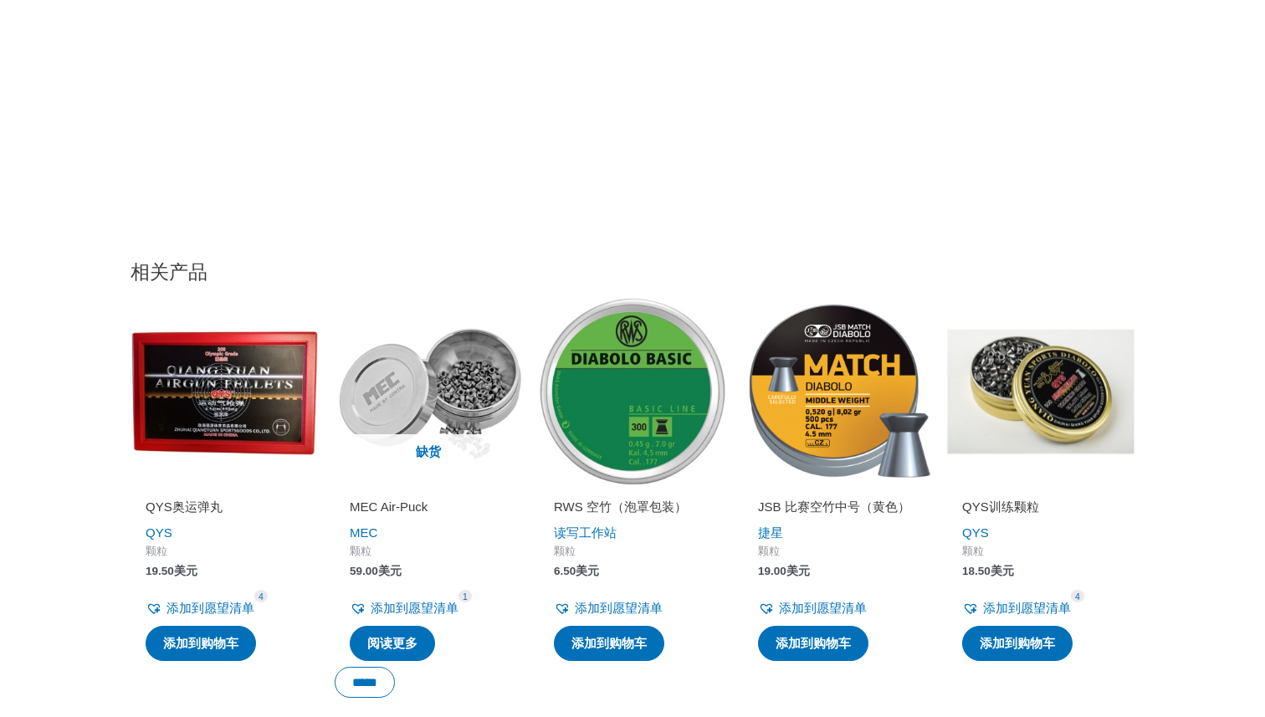
scroll to position [1811, 0]
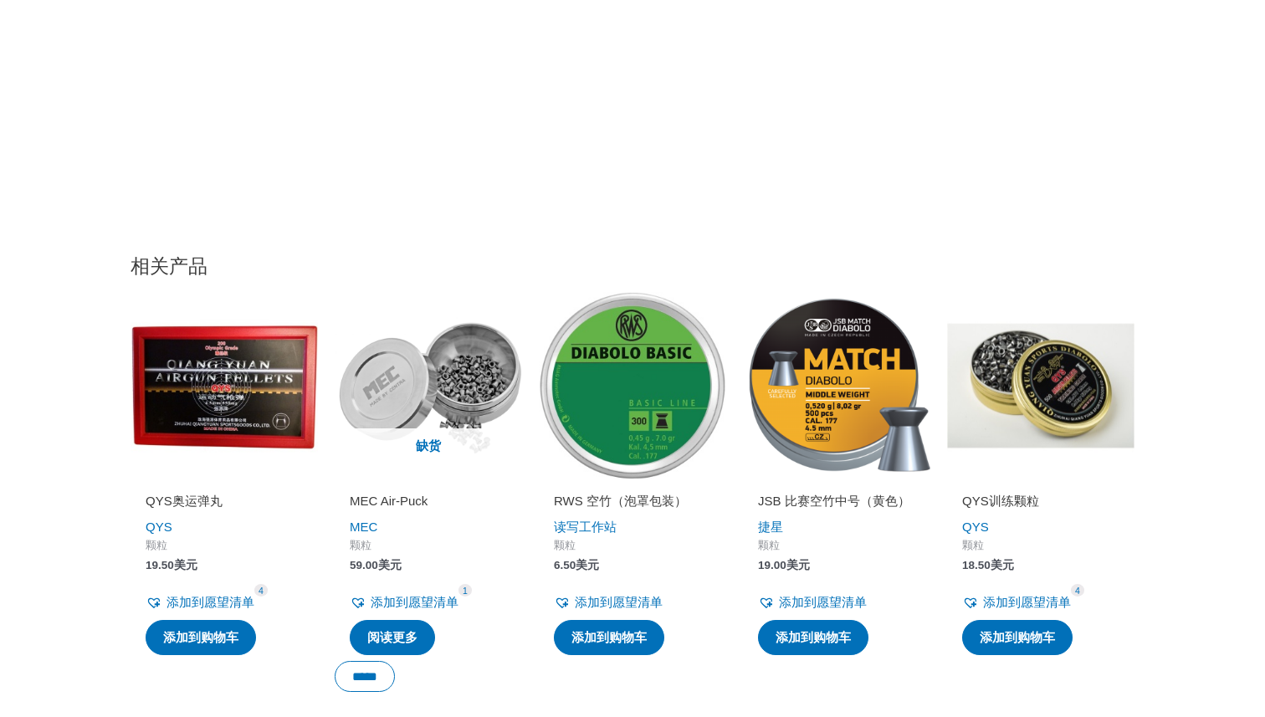
click at [880, 396] on img at bounding box center [836, 385] width 187 height 187
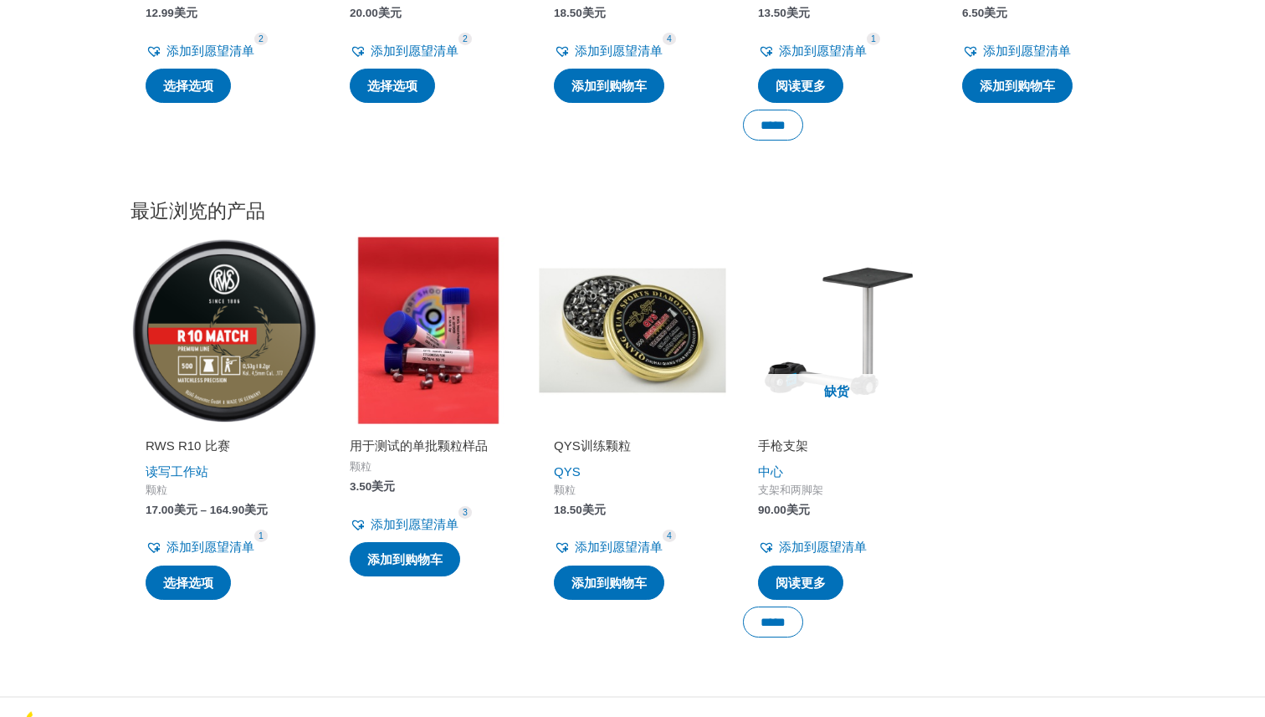
scroll to position [2099, 0]
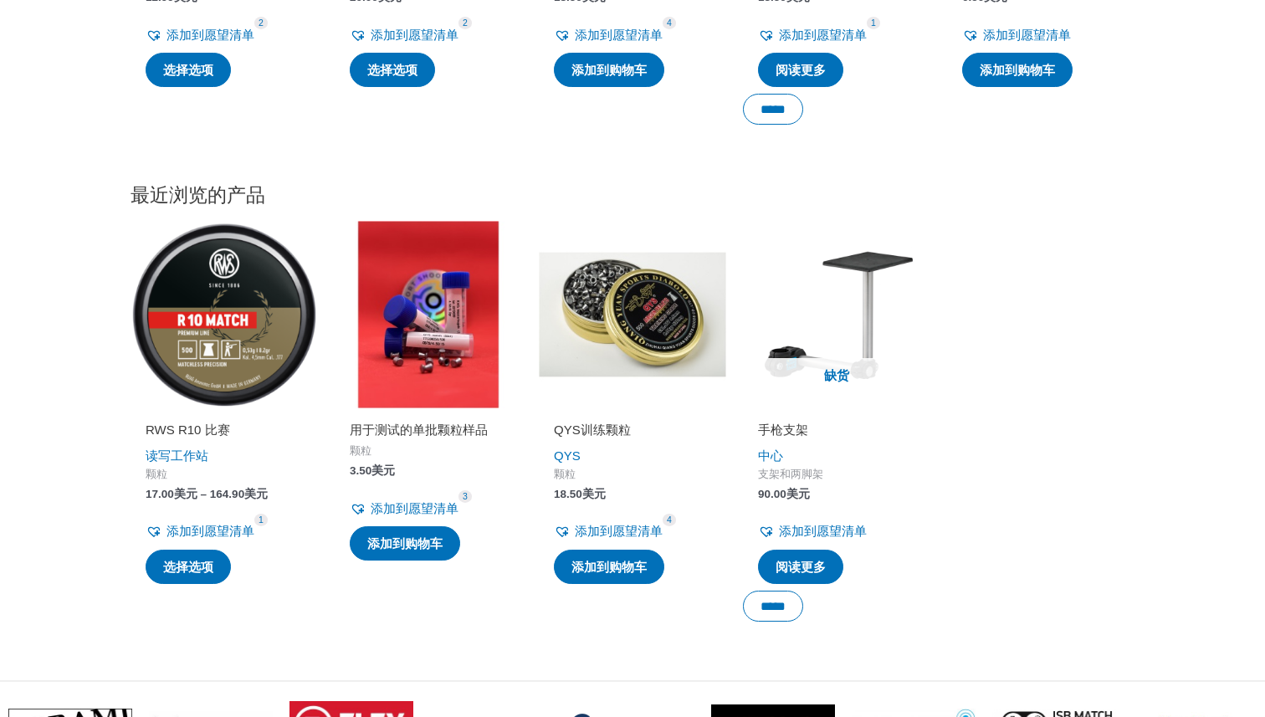
click at [647, 321] on img at bounding box center [632, 314] width 187 height 187
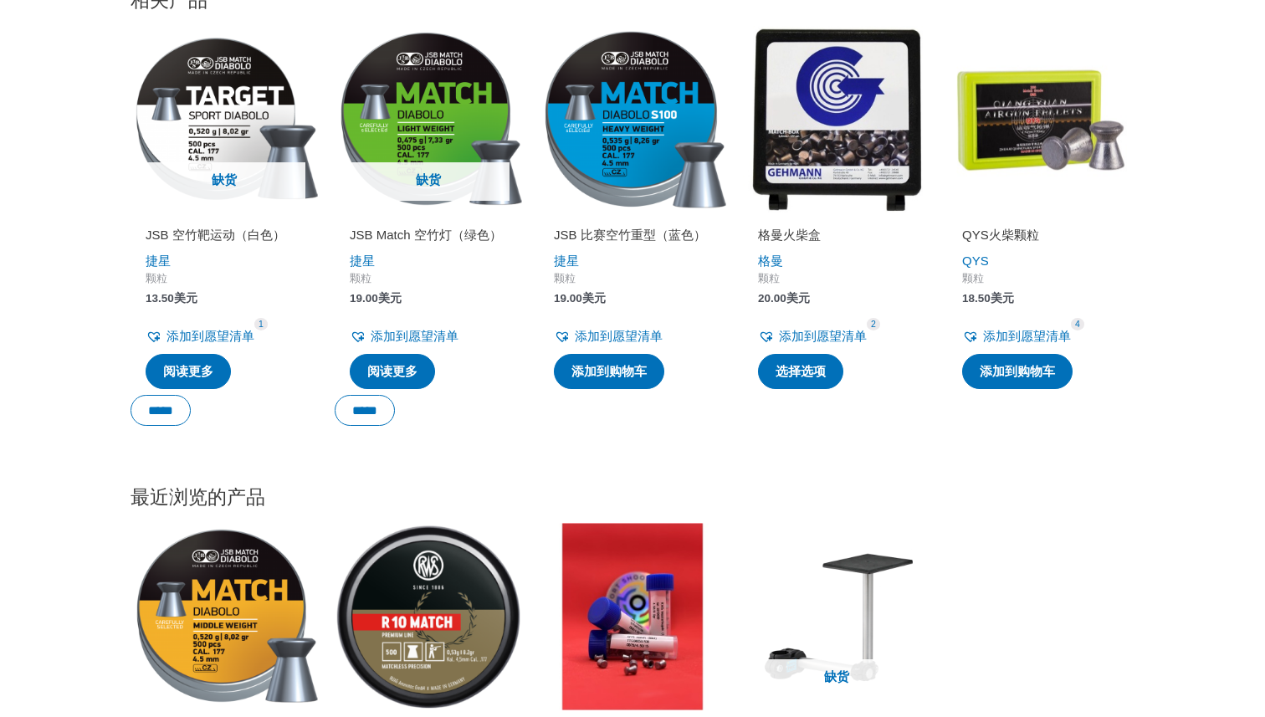
scroll to position [1864, 0]
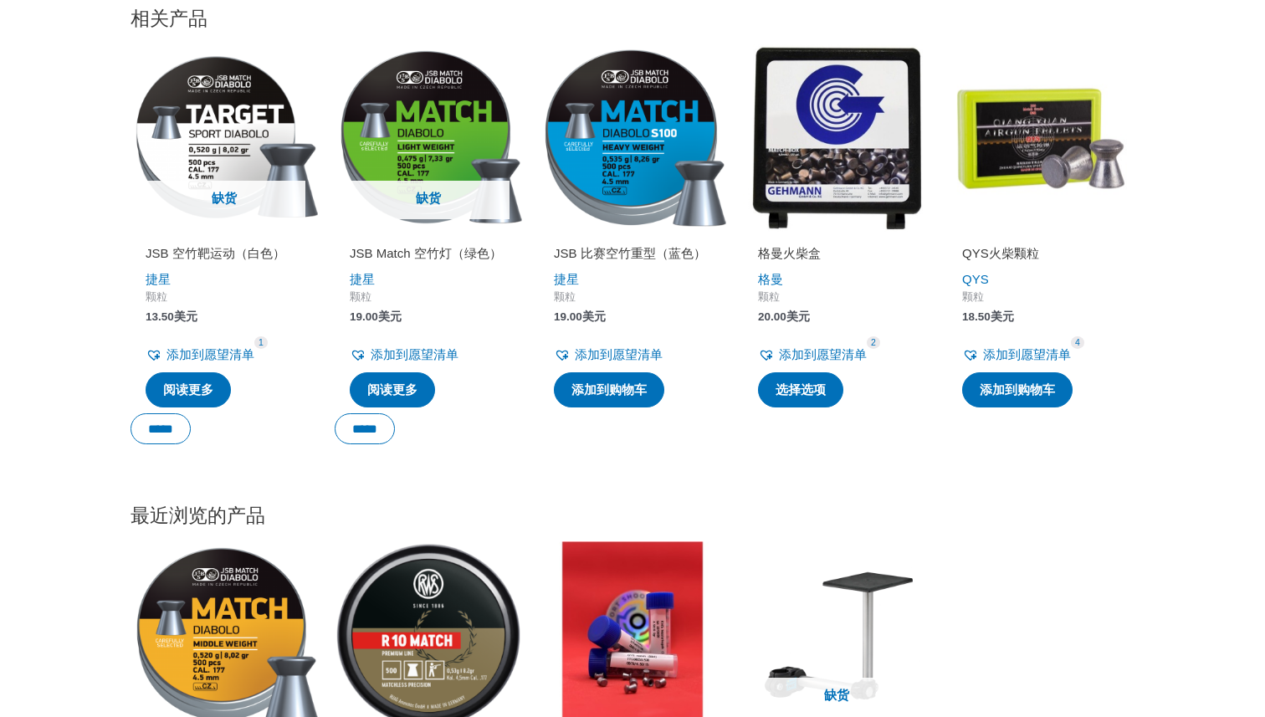
click at [833, 153] on img at bounding box center [836, 137] width 187 height 187
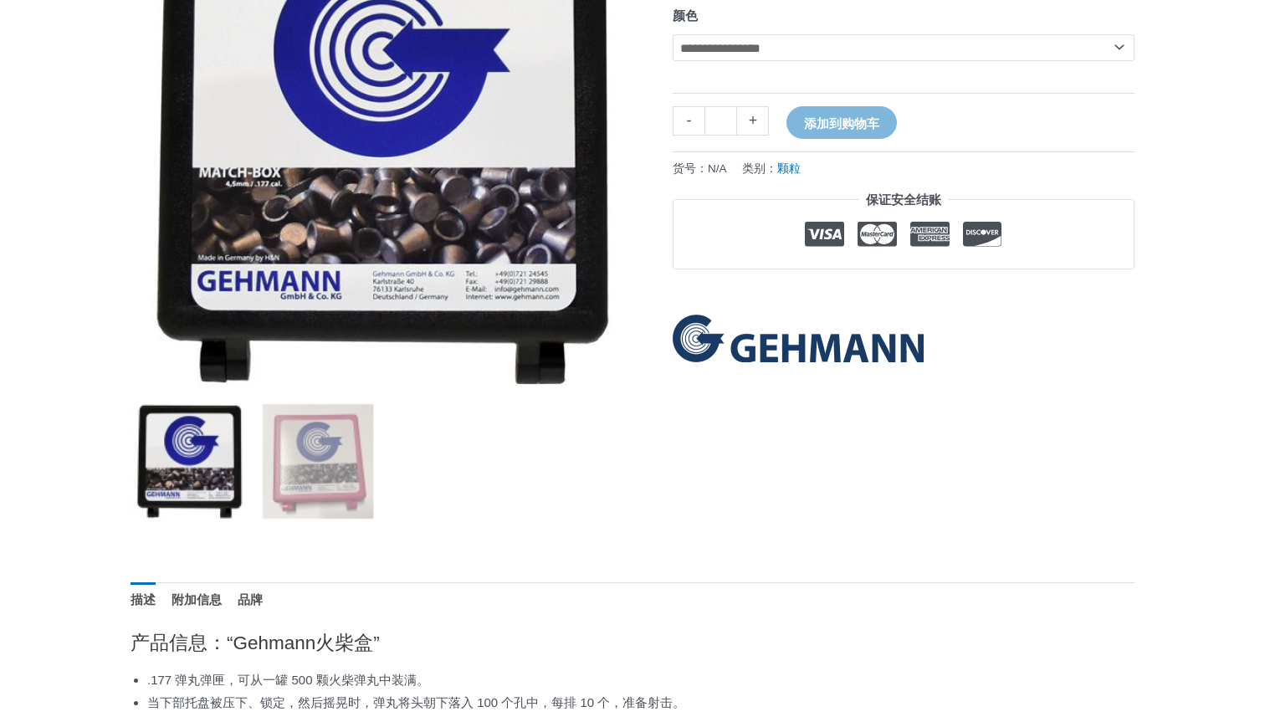
scroll to position [329, 0]
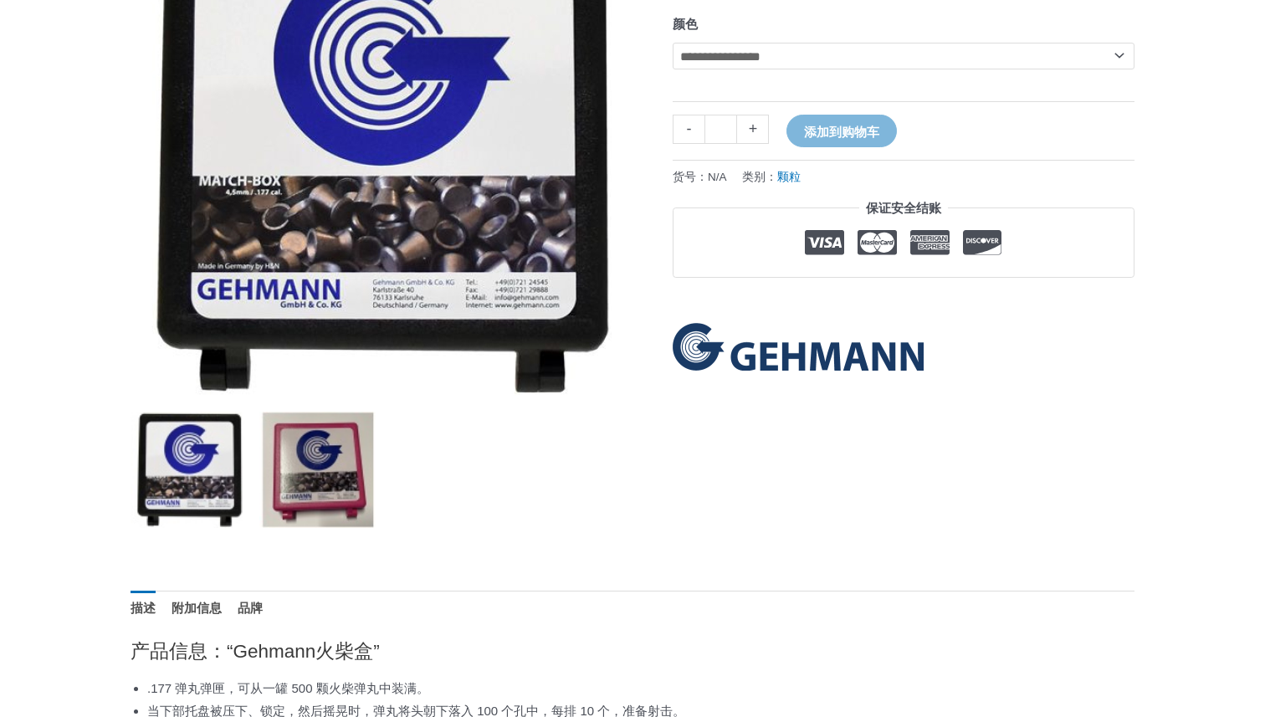
click at [323, 470] on img at bounding box center [317, 470] width 116 height 116
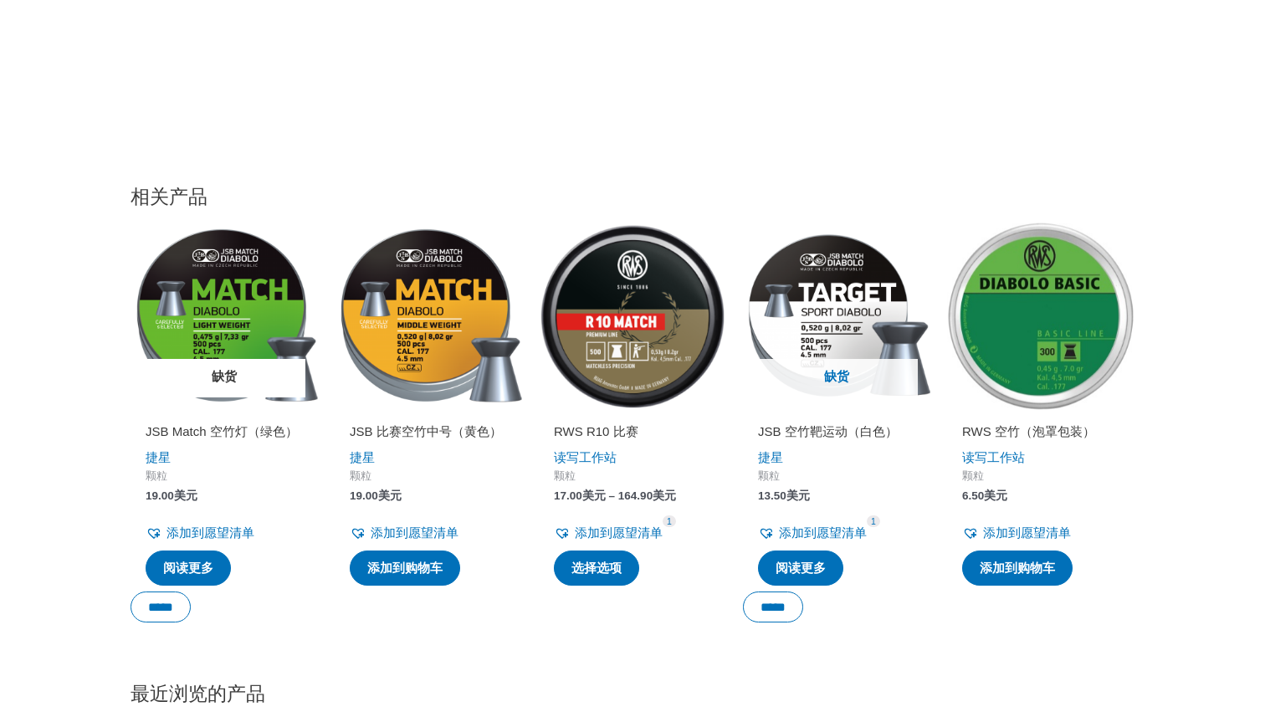
scroll to position [1604, 0]
